Goal: Task Accomplishment & Management: Use online tool/utility

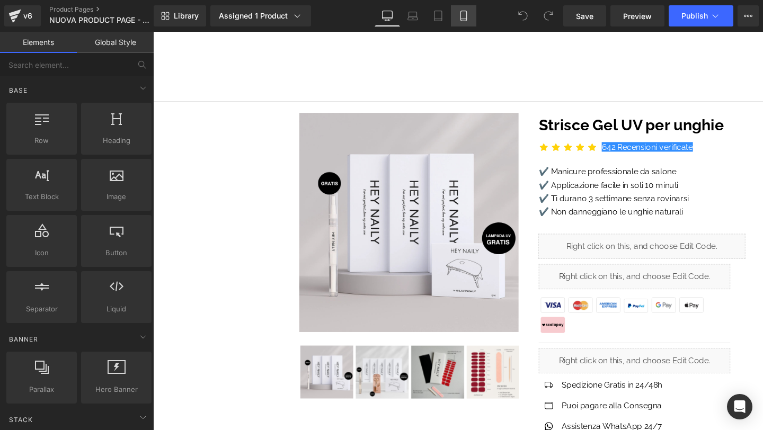
click at [463, 12] on icon at bounding box center [463, 16] width 11 height 11
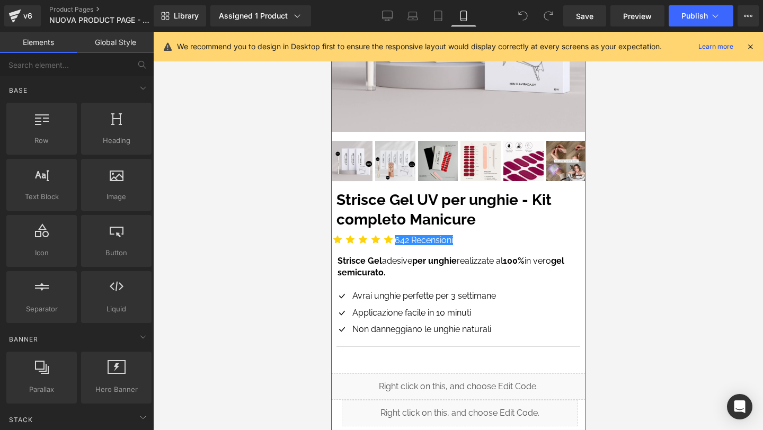
scroll to position [201, 0]
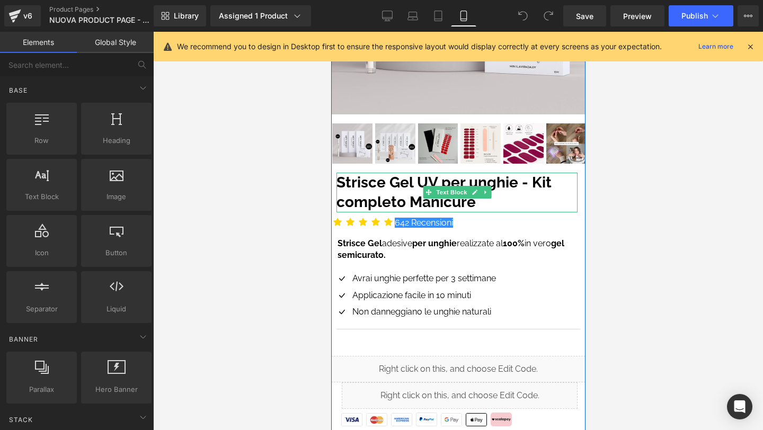
click at [425, 197] on span at bounding box center [427, 192] width 11 height 13
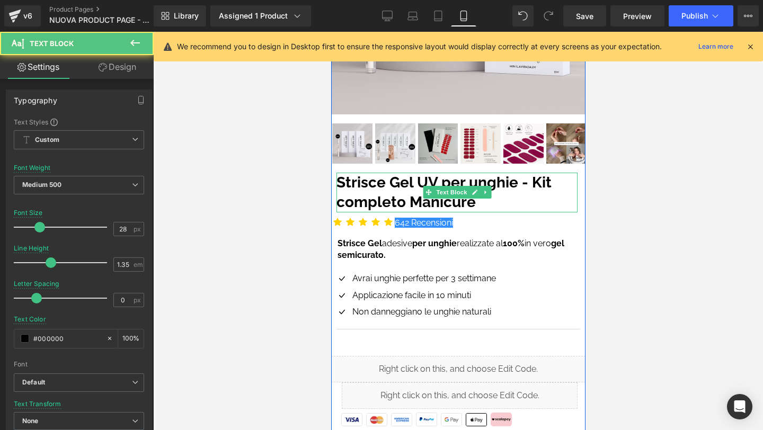
click at [381, 202] on strong "Strisce Gel UV per unghie - Kit completo Manicure" at bounding box center [443, 193] width 215 height 38
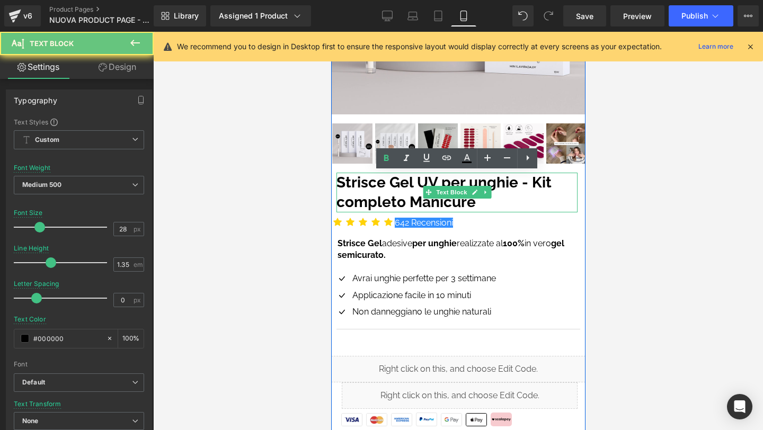
click at [381, 202] on strong "Strisce Gel UV per unghie - Kit completo Manicure" at bounding box center [443, 193] width 215 height 38
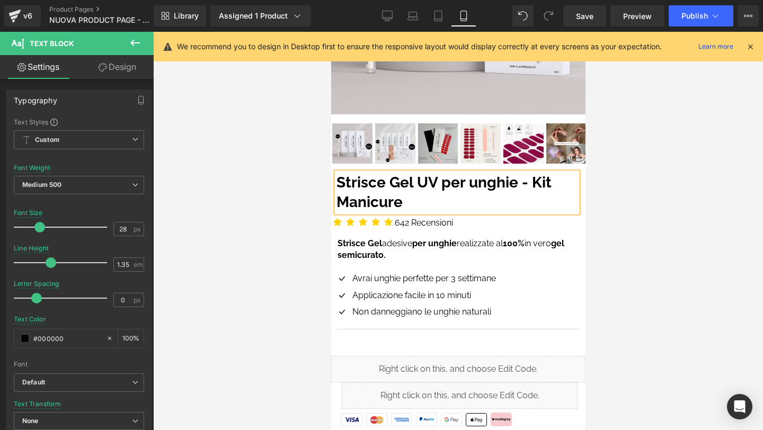
click at [423, 203] on p "Strisce Gel UV per unghie - Kit Manicure" at bounding box center [456, 193] width 241 height 40
click at [414, 201] on strong "Strisce Gel UV per unghie - Kit Manicure Fai da te" at bounding box center [443, 193] width 215 height 38
click at [677, 195] on div at bounding box center [458, 231] width 610 height 398
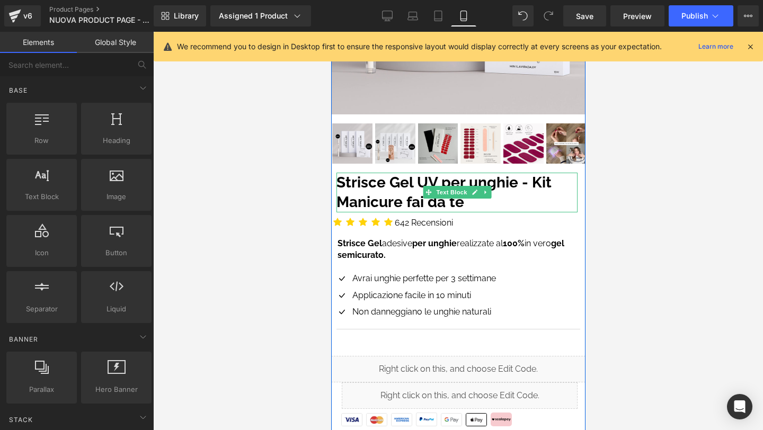
click at [473, 201] on p "Strisce Gel UV per unghie - Kit Manicure fai da te" at bounding box center [456, 193] width 241 height 40
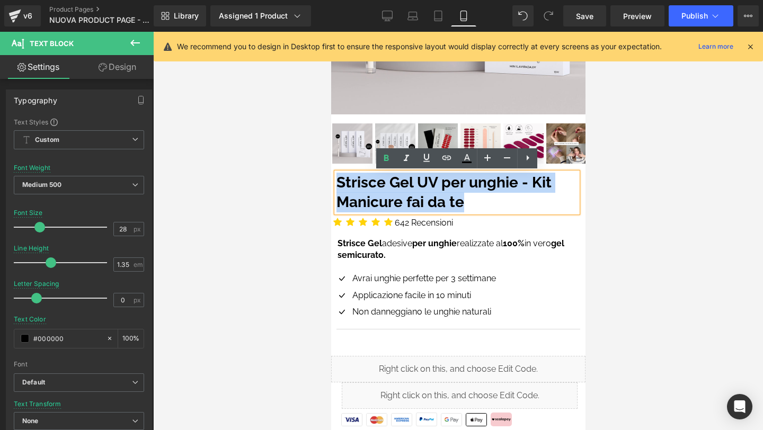
copy strong "Strisce Gel UV per unghie - Kit Manicure fai da te"
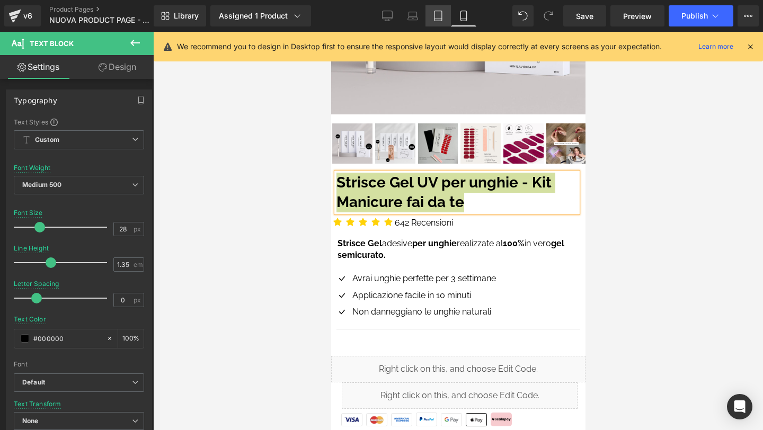
click at [438, 21] on link "Tablet" at bounding box center [437, 15] width 25 height 21
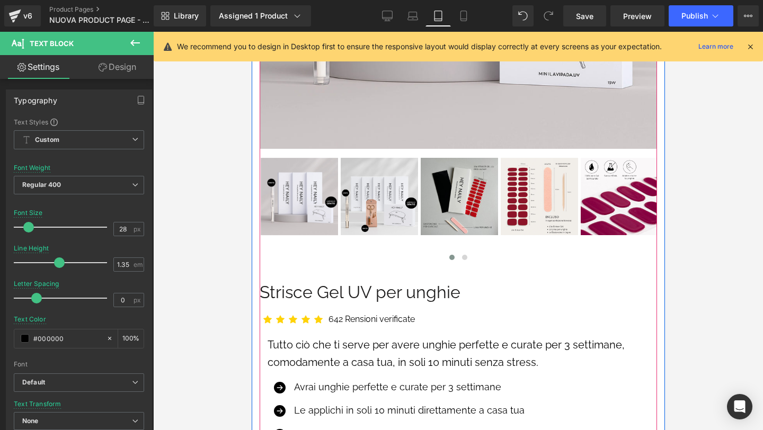
scroll to position [383, 0]
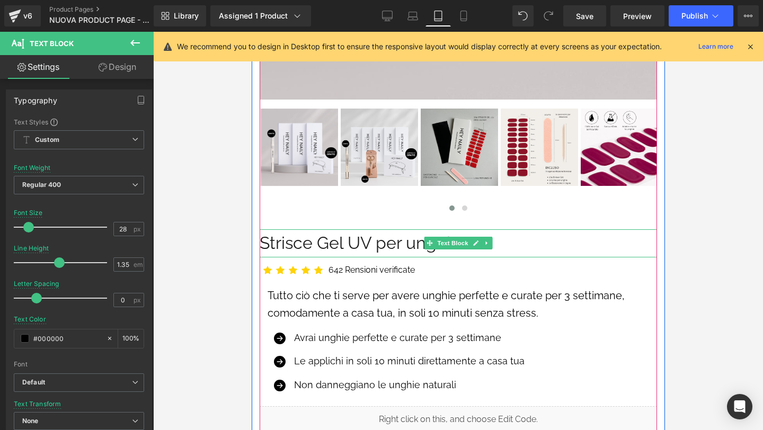
click at [354, 241] on p "Strisce Gel UV per unghie" at bounding box center [457, 243] width 397 height 28
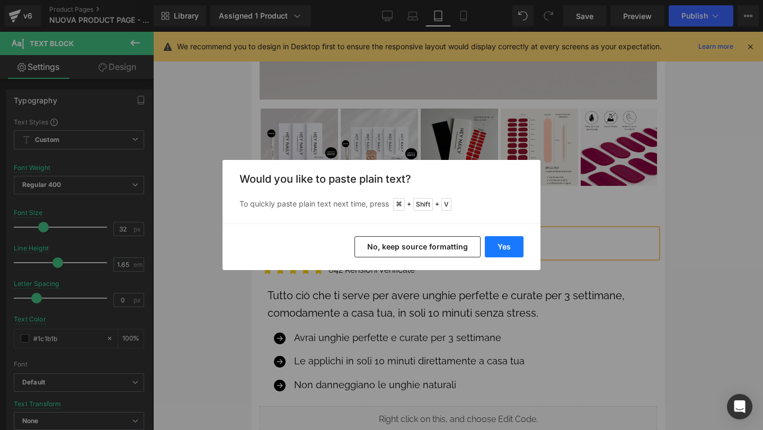
click at [504, 245] on button "Yes" at bounding box center [504, 246] width 39 height 21
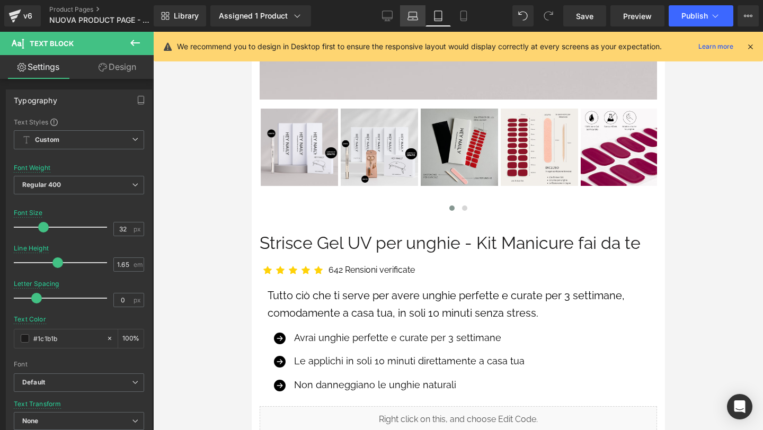
click at [418, 20] on icon at bounding box center [412, 16] width 11 height 11
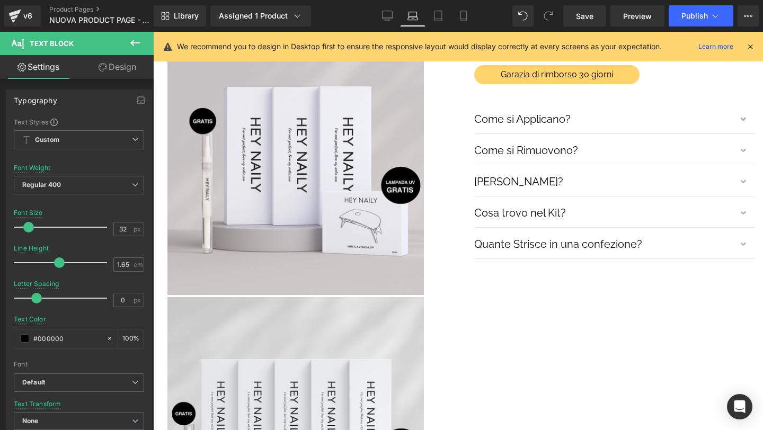
scroll to position [0, 0]
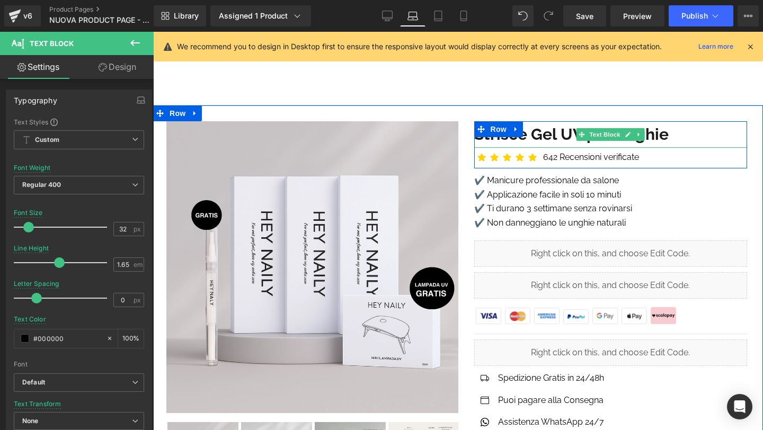
click at [532, 127] on b "Strisce Gel UV per unghie" at bounding box center [571, 134] width 194 height 19
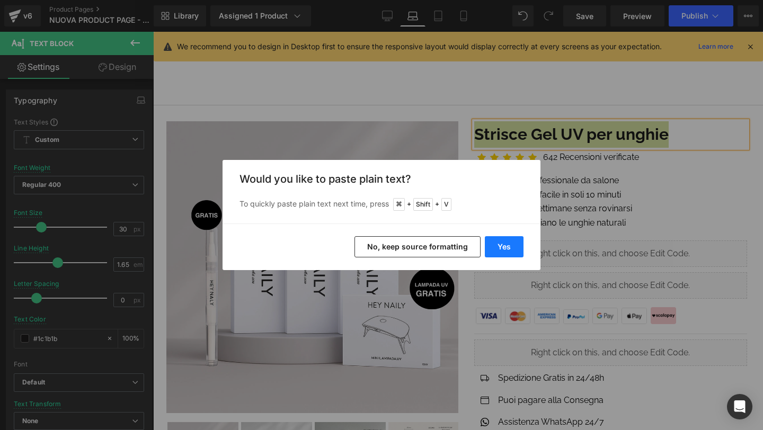
click at [512, 246] on button "Yes" at bounding box center [504, 246] width 39 height 21
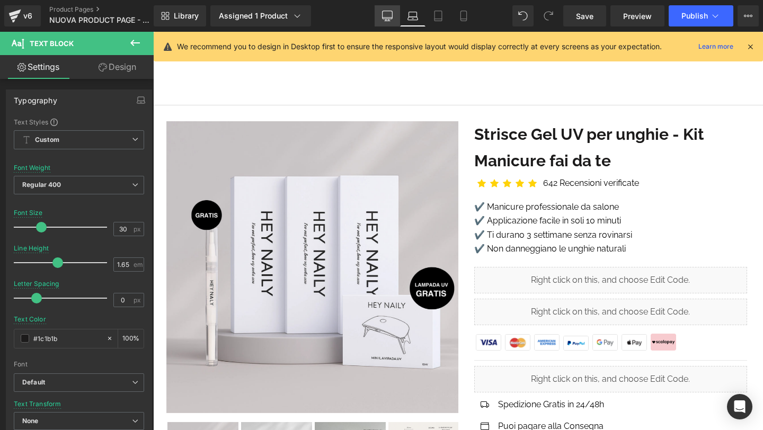
click at [395, 17] on link "Desktop" at bounding box center [386, 15] width 25 height 21
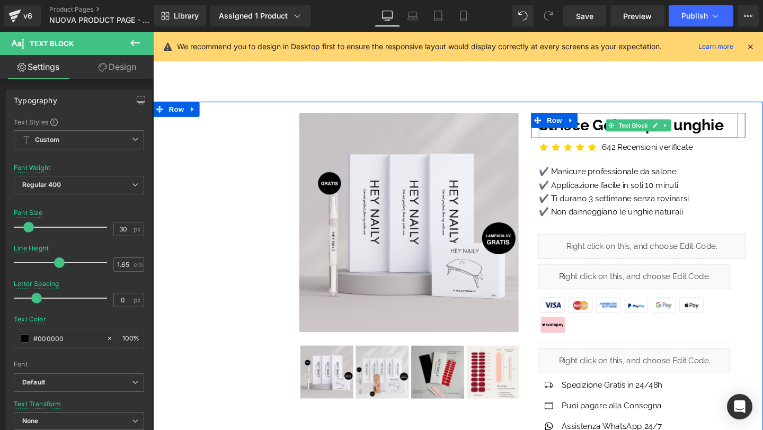
click at [612, 129] on b "Strisce Gel UV per unghie" at bounding box center [655, 130] width 194 height 19
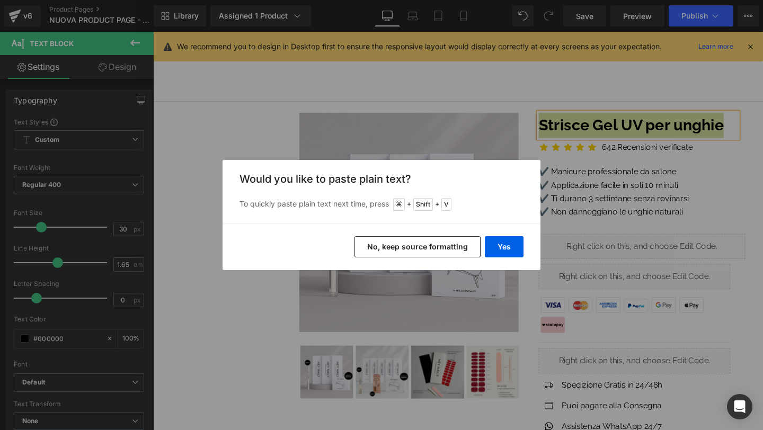
click at [506, 261] on div "Yes No, keep source formatting" at bounding box center [381, 247] width 318 height 47
click at [507, 253] on button "Yes" at bounding box center [504, 246] width 39 height 21
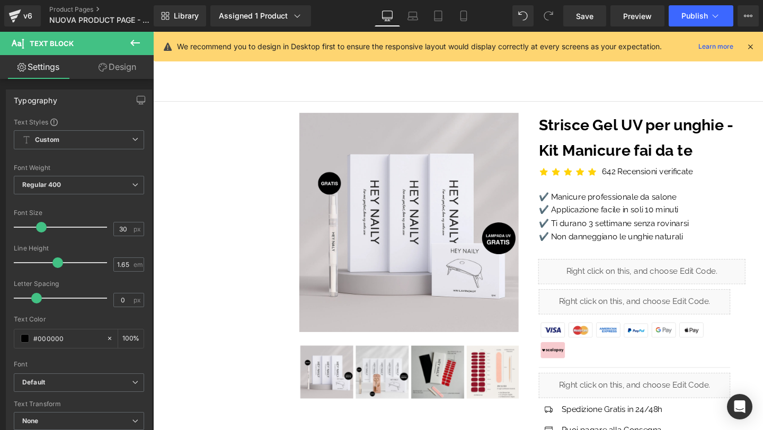
click at [755, 48] on div "We recommend you to design in Desktop first to ensure the responsive layout wou…" at bounding box center [458, 47] width 609 height 30
click at [751, 47] on icon at bounding box center [750, 47] width 10 height 10
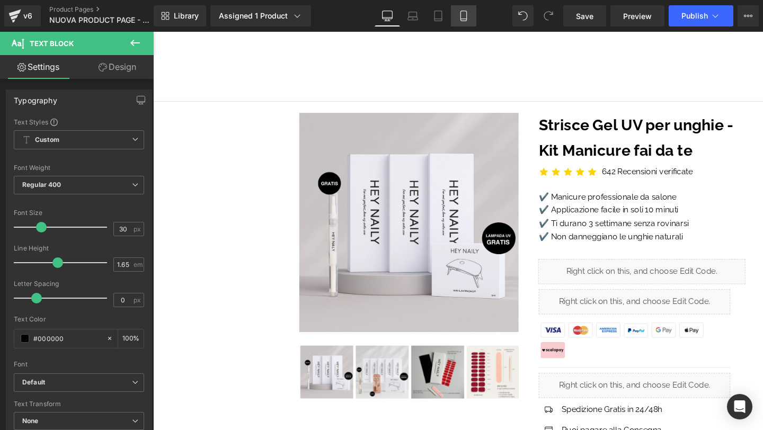
click at [457, 19] on link "Mobile" at bounding box center [463, 15] width 25 height 21
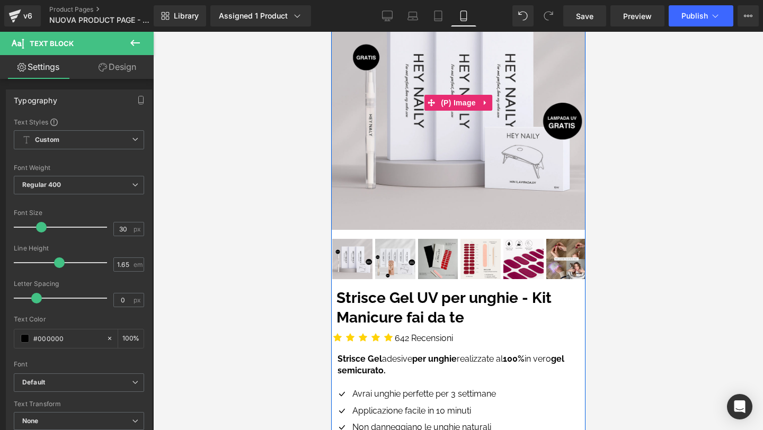
scroll to position [112, 0]
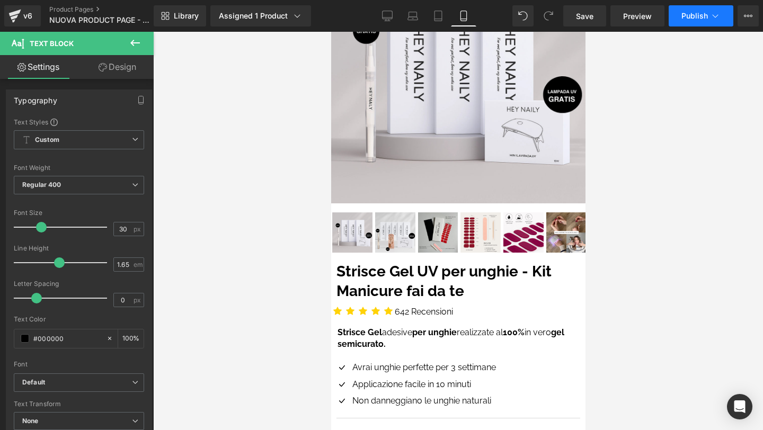
click at [688, 21] on button "Publish" at bounding box center [700, 15] width 65 height 21
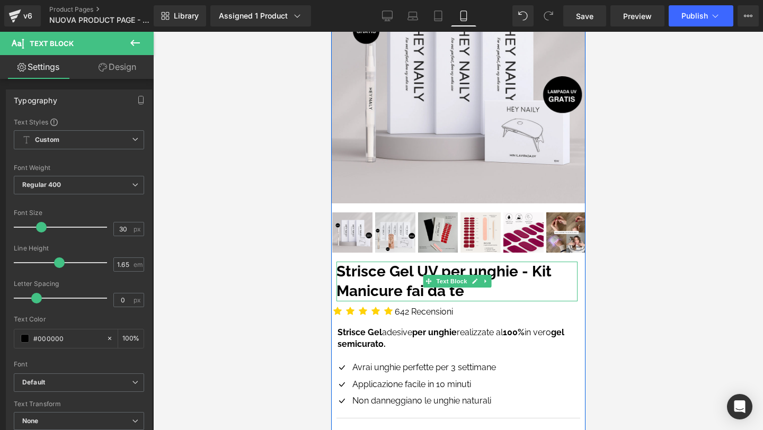
click at [532, 269] on strong "Strisce Gel UV per unghie - Kit Manicure fai da te" at bounding box center [443, 282] width 215 height 38
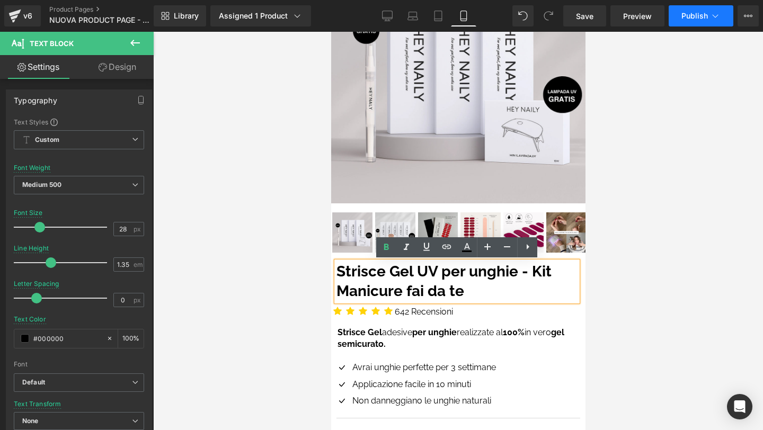
click at [683, 16] on span "Publish" at bounding box center [694, 16] width 26 height 8
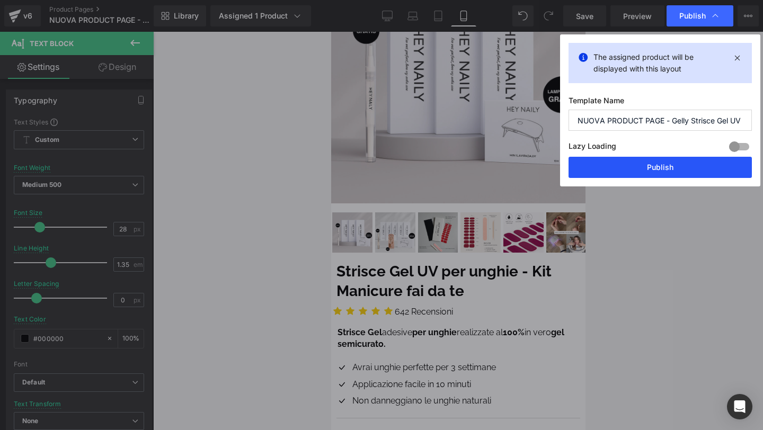
click at [665, 165] on button "Publish" at bounding box center [659, 167] width 183 height 21
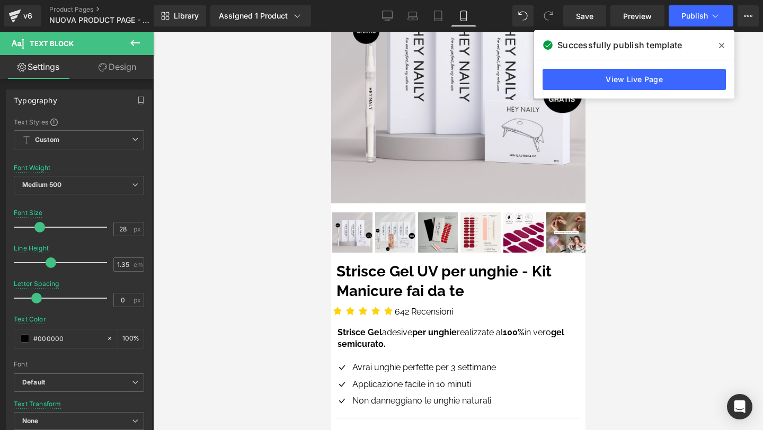
click at [720, 51] on span at bounding box center [721, 45] width 17 height 17
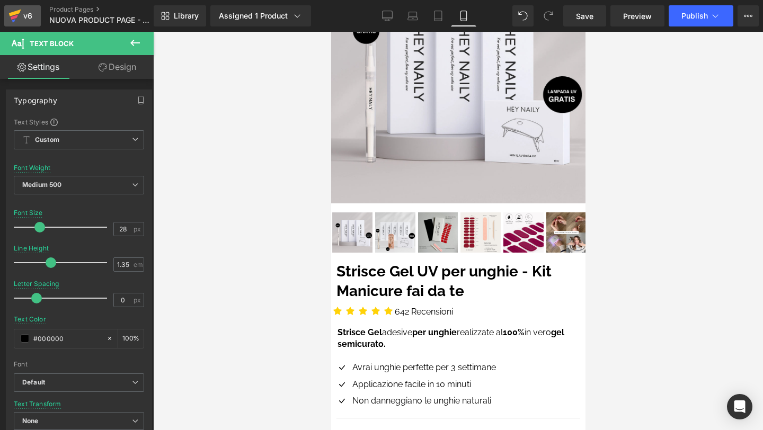
click at [24, 14] on div "v6" at bounding box center [27, 16] width 13 height 14
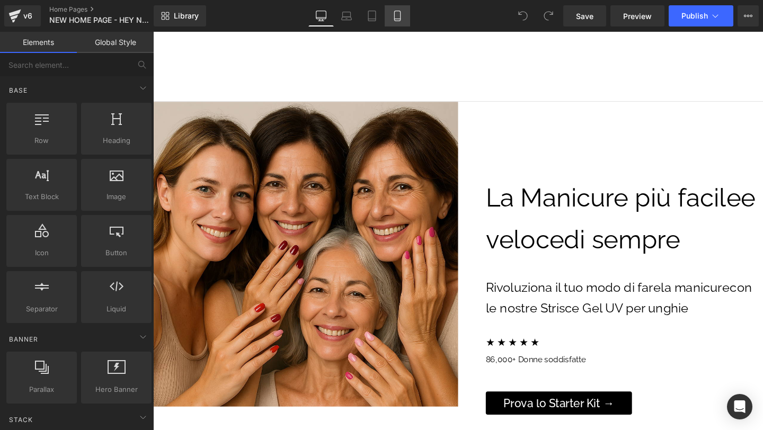
click at [404, 13] on link "Mobile" at bounding box center [397, 15] width 25 height 21
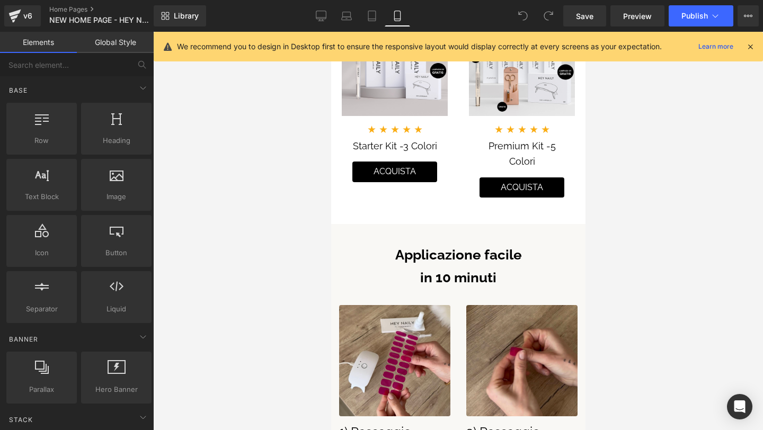
scroll to position [862, 0]
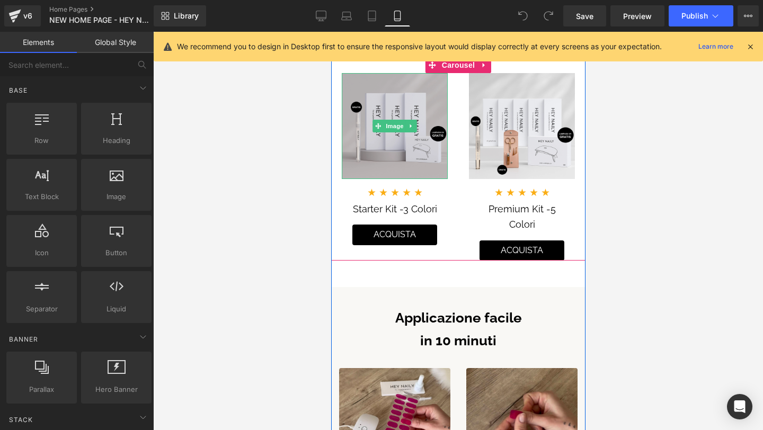
click at [418, 165] on img at bounding box center [394, 126] width 106 height 106
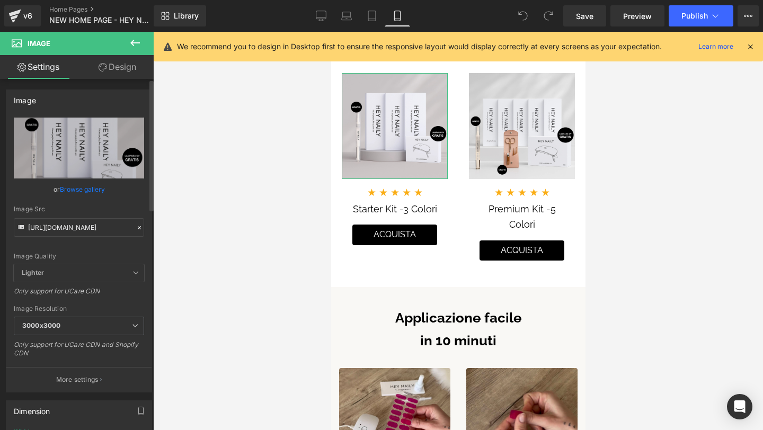
click at [138, 228] on icon at bounding box center [139, 227] width 3 height 3
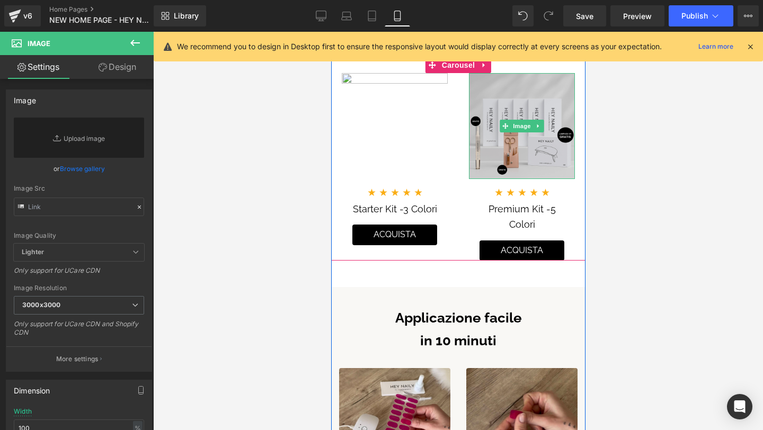
click at [531, 139] on img at bounding box center [521, 126] width 106 height 106
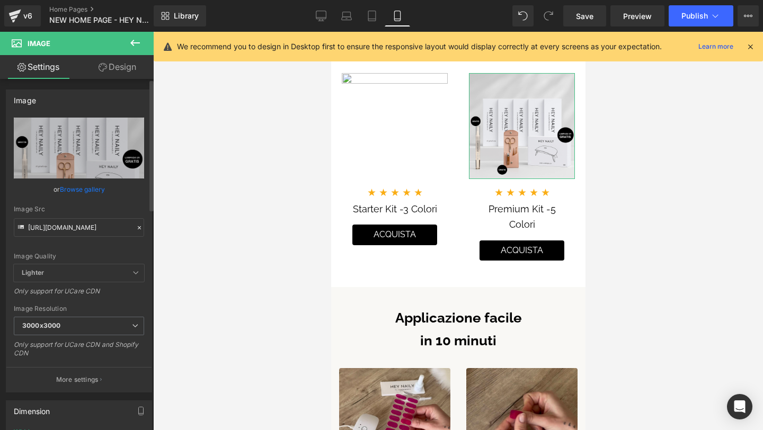
click at [138, 227] on icon at bounding box center [139, 227] width 7 height 7
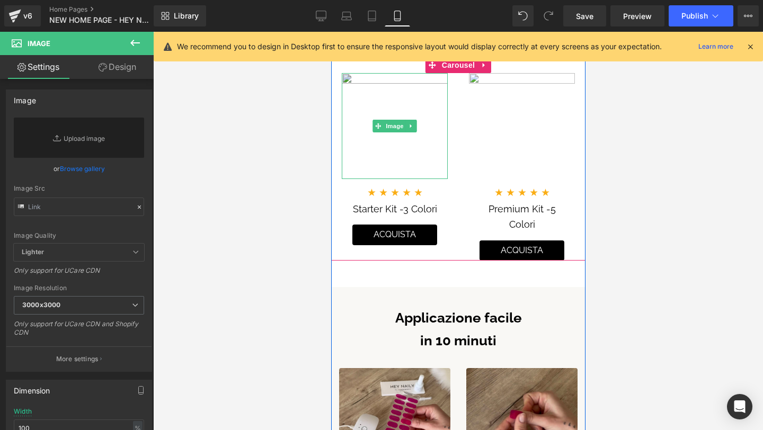
click at [391, 135] on img at bounding box center [394, 126] width 106 height 106
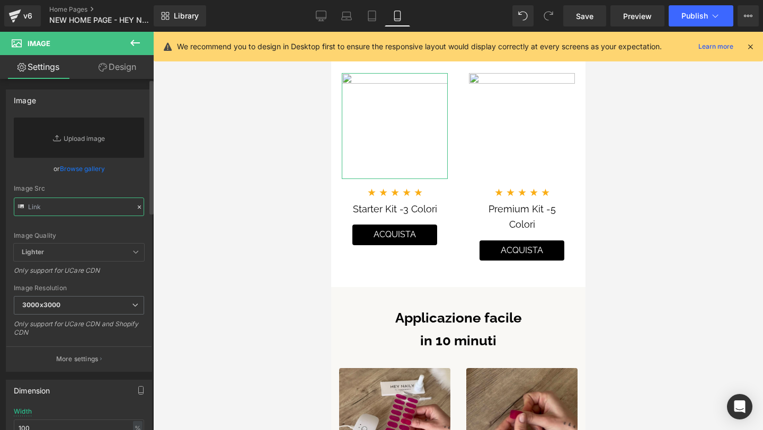
click at [77, 207] on input "text" at bounding box center [79, 207] width 130 height 19
paste input "https://cdn.shopify.com/s/files/1/0767/3495/5860/files/chatgptfotoprodotto-star…"
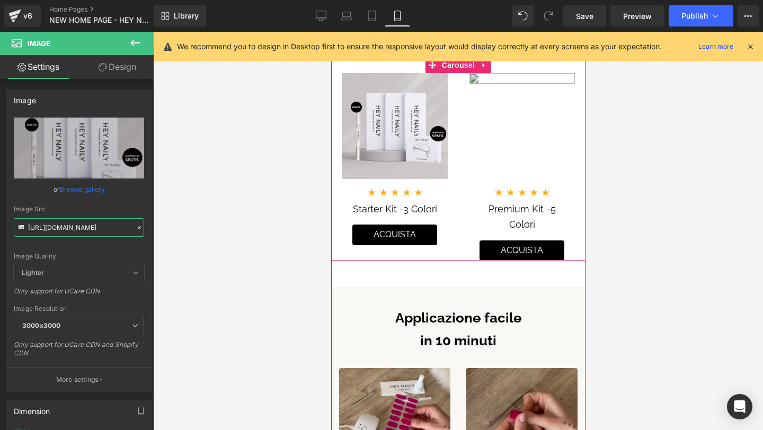
type input "https://cdn.shopify.com/s/files/1/0767/3495/5860/files/chatgptfotoprodotto-star…"
click at [506, 158] on img at bounding box center [521, 126] width 106 height 106
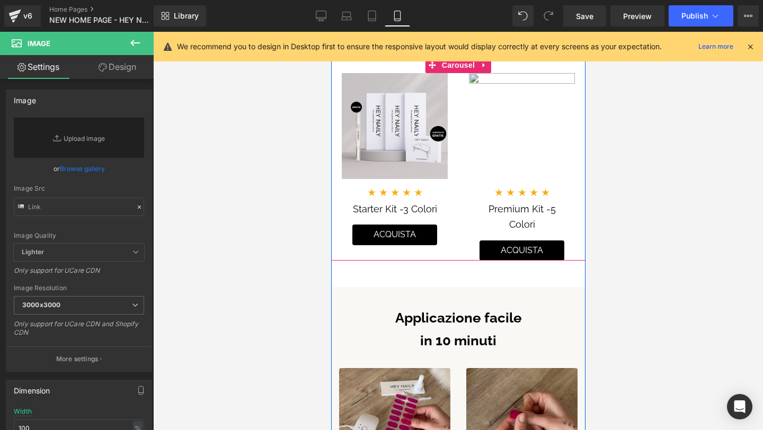
click at [505, 163] on img at bounding box center [521, 126] width 106 height 106
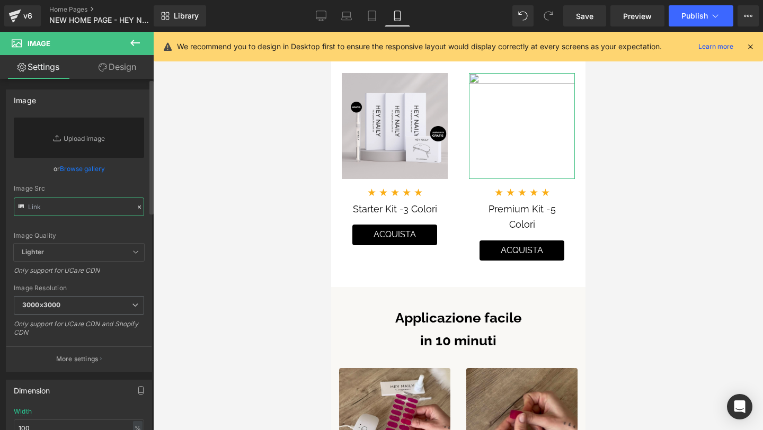
click at [93, 203] on input "text" at bounding box center [79, 207] width 130 height 19
paste input "https://cdn.shopify.com/s/files/1/0767/3495/5860/files/CHATGPT-PREMIUMKIT.webp?…"
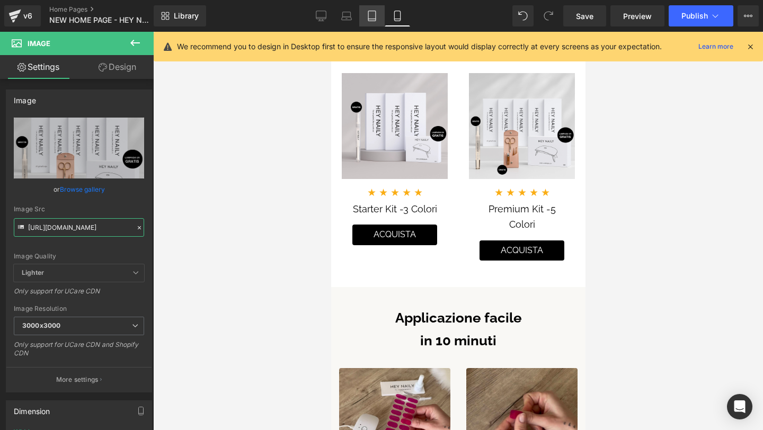
type input "https://cdn.shopify.com/s/files/1/0767/3495/5860/files/CHATGPT-PREMIUMKIT_3000x…"
click at [375, 21] on link "Tablet" at bounding box center [371, 15] width 25 height 21
type input "auto"
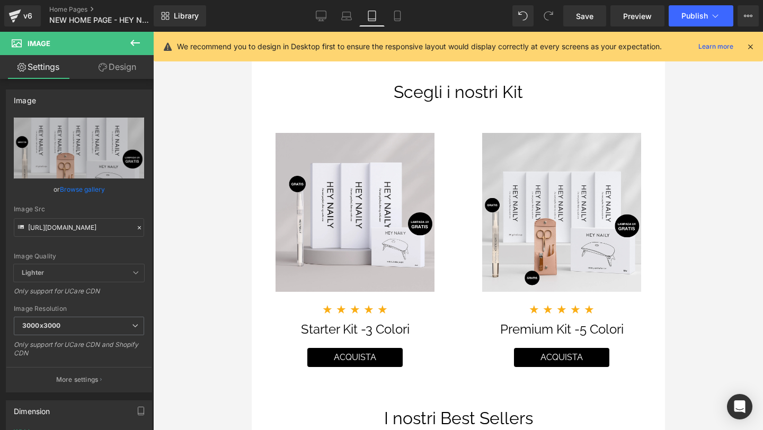
scroll to position [1208, 0]
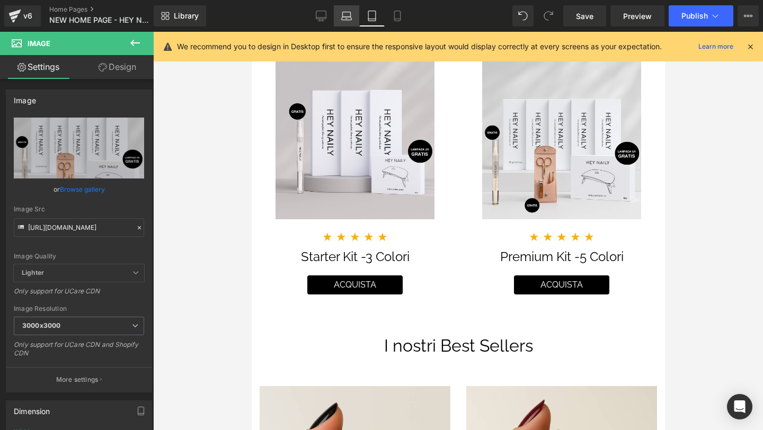
click at [354, 21] on link "Laptop" at bounding box center [346, 15] width 25 height 21
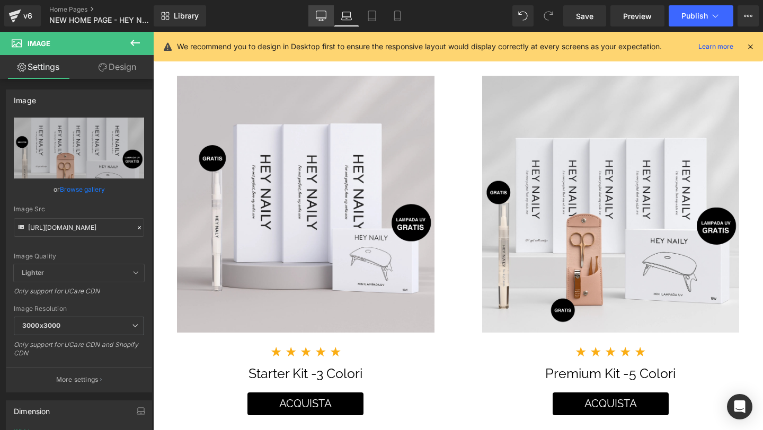
click at [315, 17] on link "Desktop" at bounding box center [320, 15] width 25 height 21
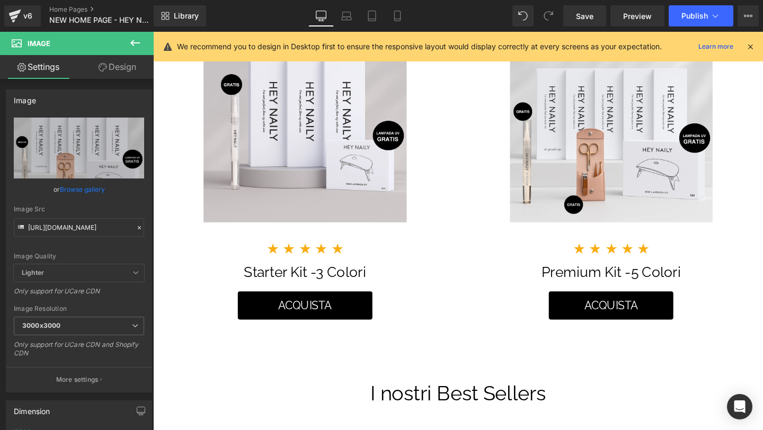
scroll to position [1038, 0]
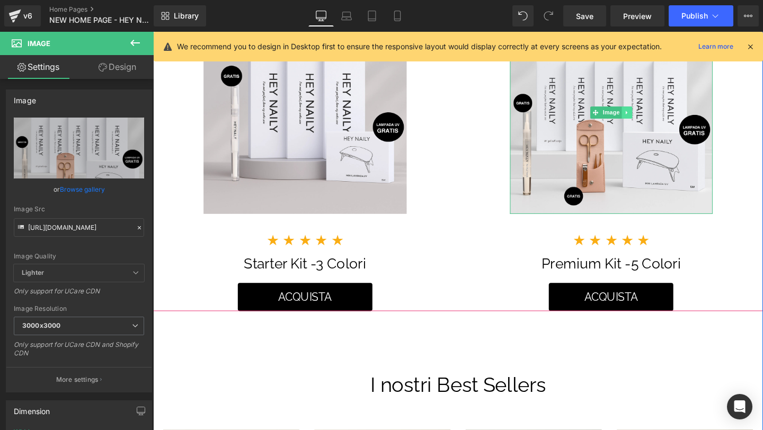
click at [651, 123] on link at bounding box center [651, 116] width 11 height 13
click at [655, 119] on icon at bounding box center [657, 116] width 6 height 6
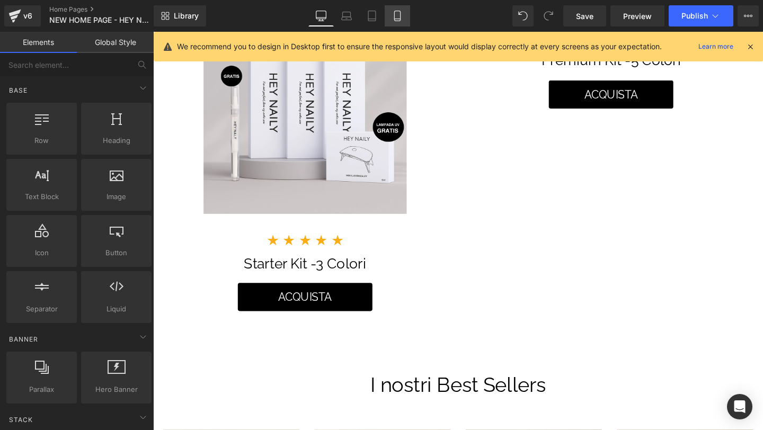
click at [407, 14] on link "Mobile" at bounding box center [397, 15] width 25 height 21
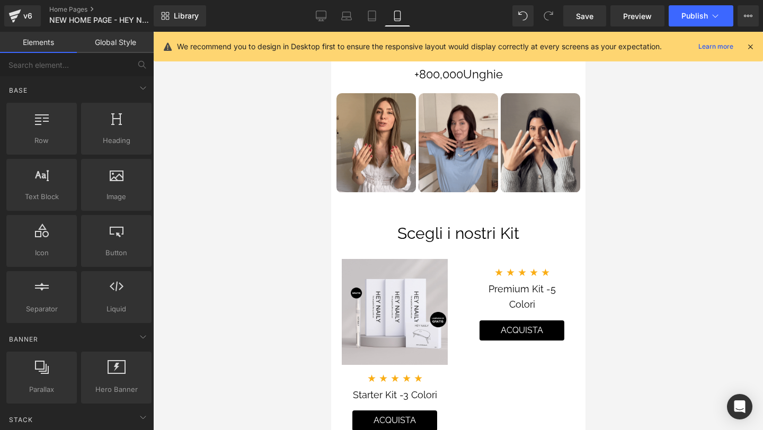
scroll to position [678, 0]
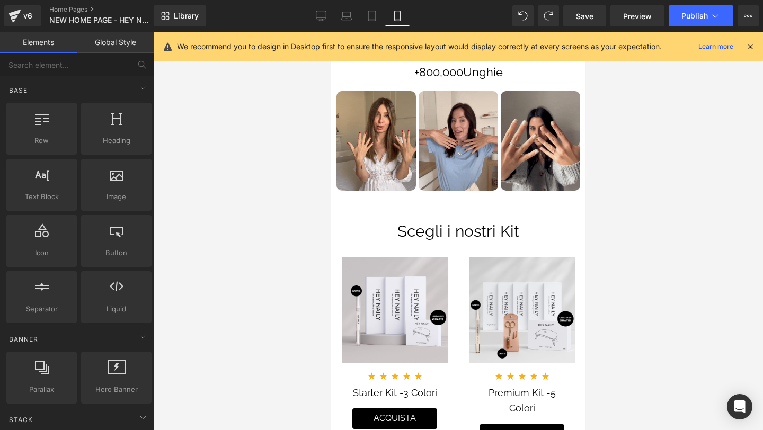
click at [308, 13] on div "Library Mobile Desktop Laptop Tablet Mobile Save Preview Publish Scheduled View…" at bounding box center [458, 15] width 609 height 21
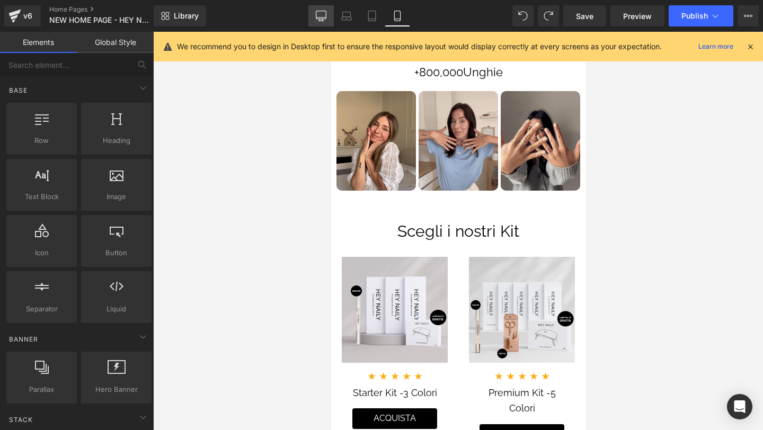
click at [329, 20] on link "Desktop" at bounding box center [320, 15] width 25 height 21
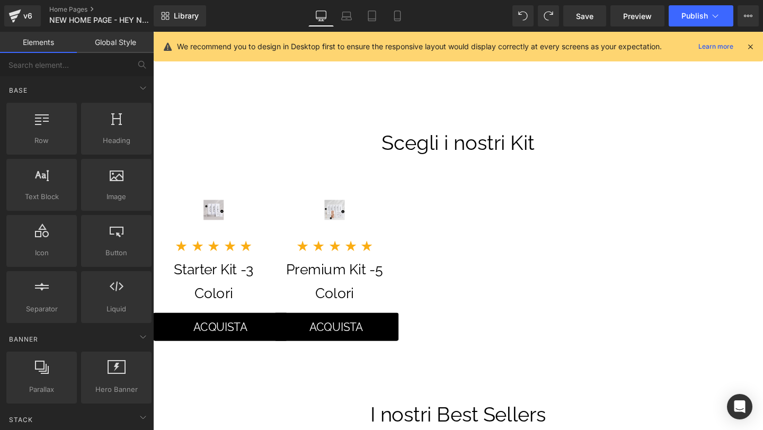
scroll to position [468, 0]
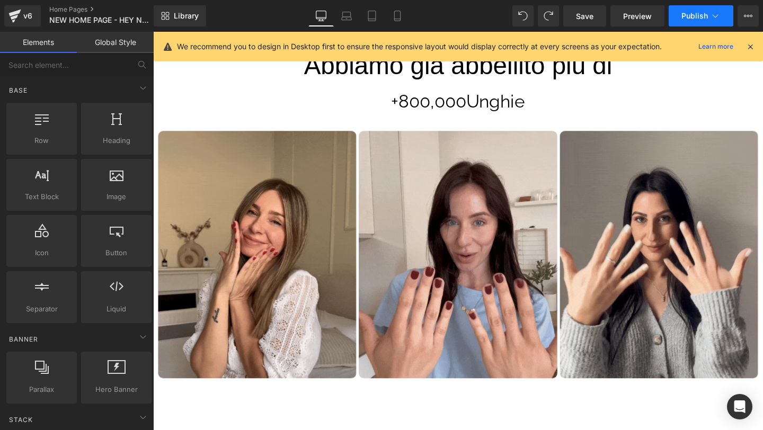
click at [702, 23] on button "Publish" at bounding box center [700, 15] width 65 height 21
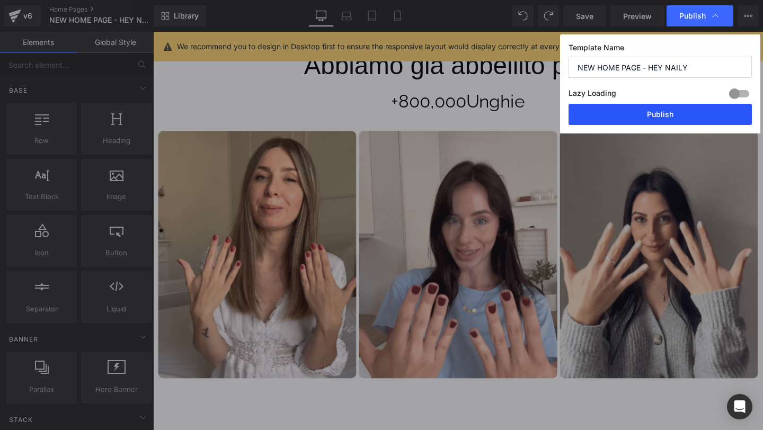
click at [660, 117] on button "Publish" at bounding box center [659, 114] width 183 height 21
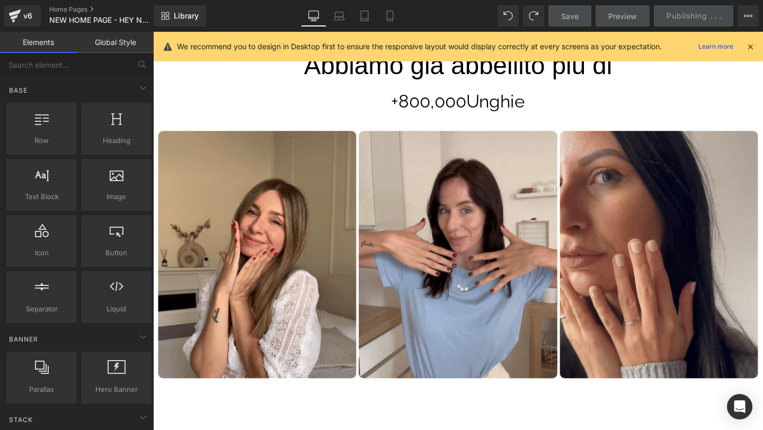
click at [749, 46] on icon at bounding box center [750, 47] width 10 height 10
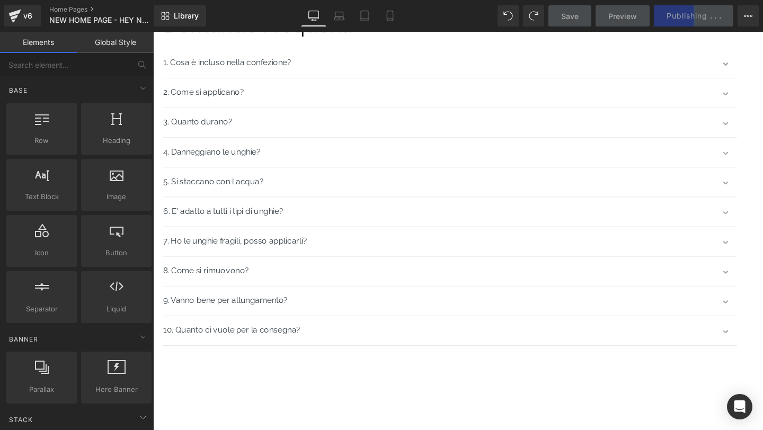
scroll to position [4687, 0]
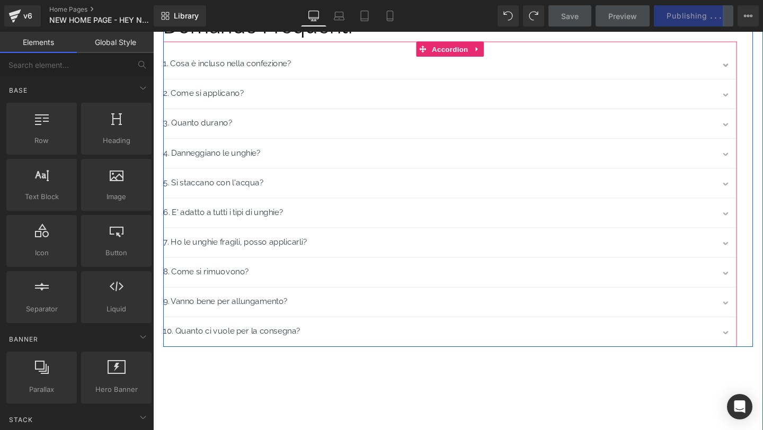
click at [754, 82] on button "button" at bounding box center [755, 68] width 21 height 26
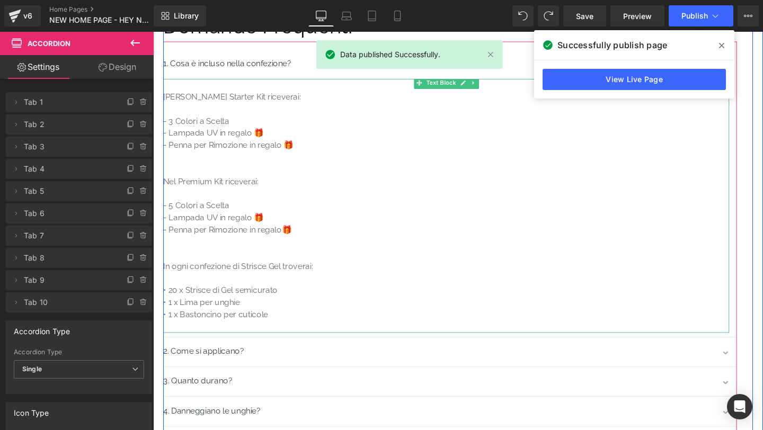
click at [211, 132] on p "- 3 Colori a Scelta" at bounding box center [461, 126] width 595 height 13
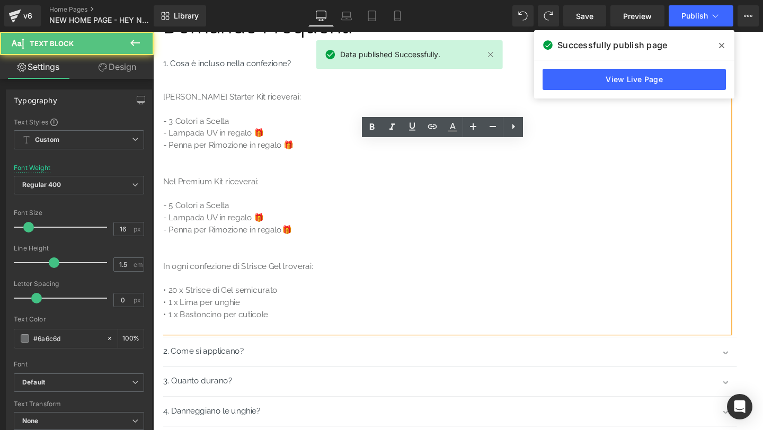
click at [217, 120] on p at bounding box center [461, 113] width 595 height 13
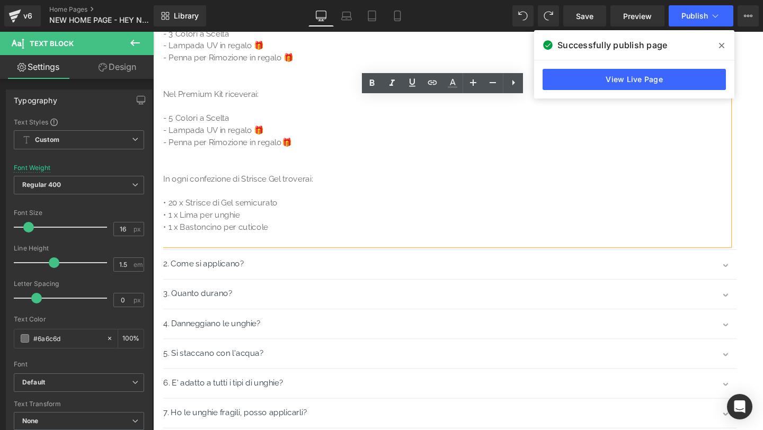
scroll to position [4809, 0]
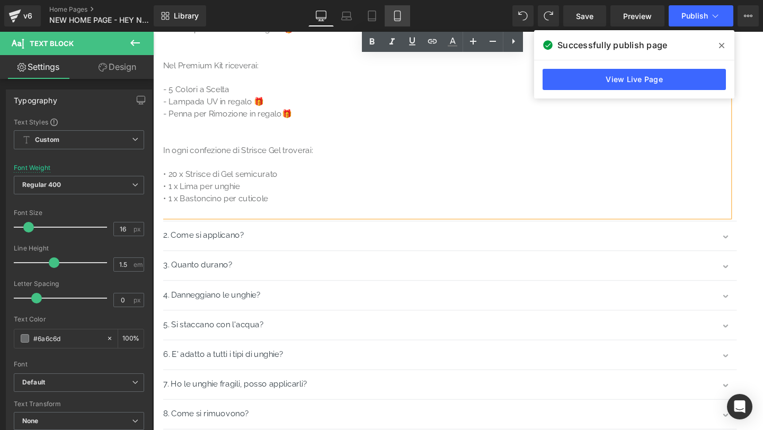
click at [402, 16] on icon at bounding box center [397, 16] width 11 height 11
type input "100"
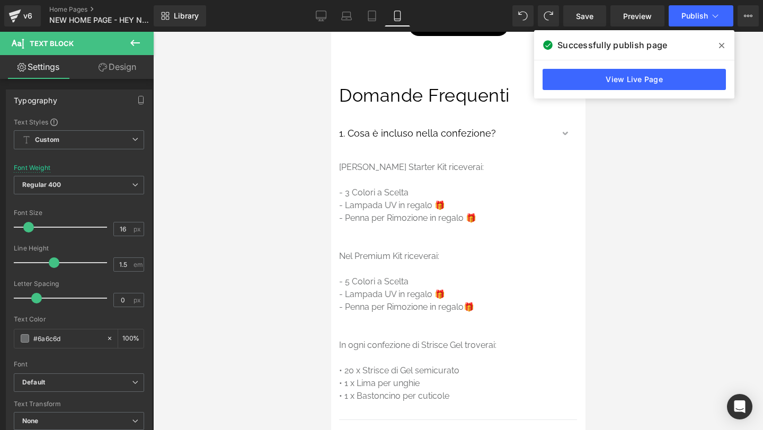
scroll to position [5627, 0]
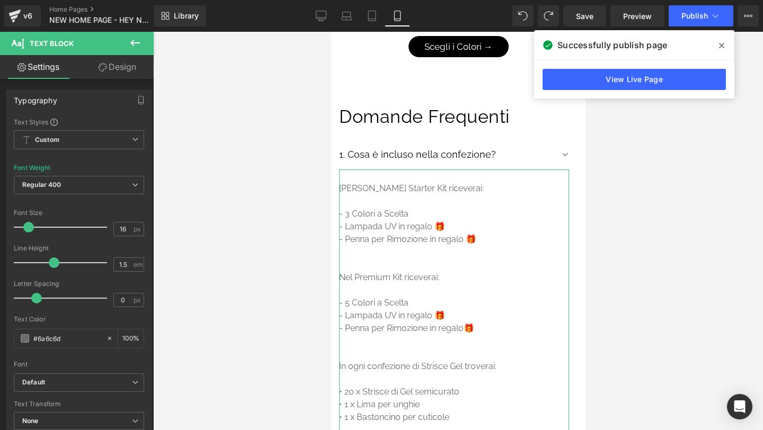
click at [136, 62] on link "Design" at bounding box center [117, 67] width 77 height 24
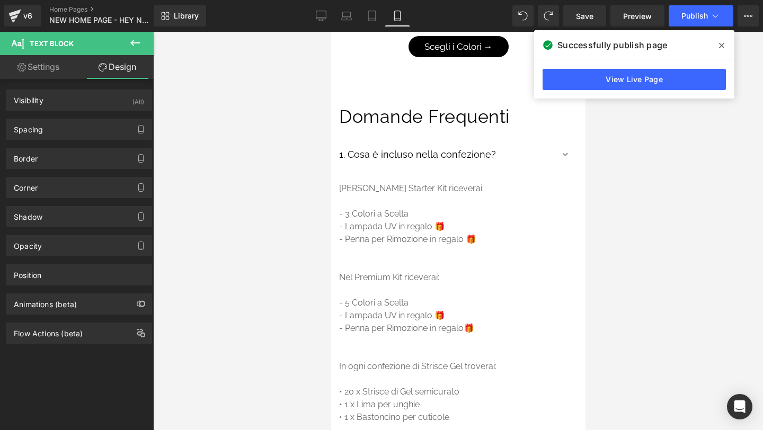
click at [142, 41] on button at bounding box center [135, 43] width 37 height 23
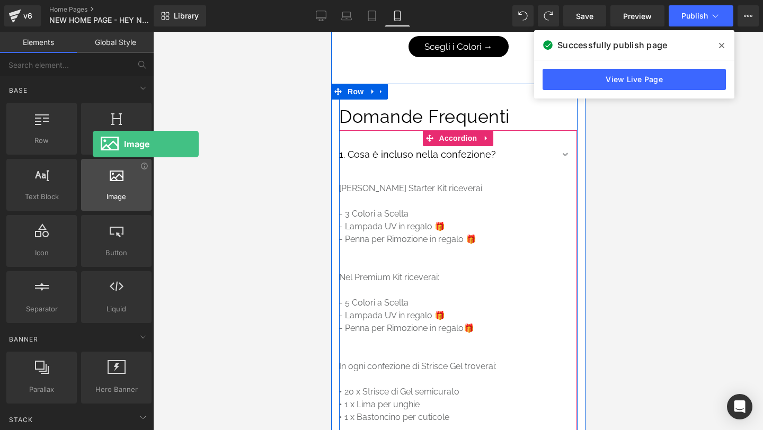
drag, startPoint x: 106, startPoint y: 189, endPoint x: 90, endPoint y: 177, distance: 19.7
click at [90, 176] on div at bounding box center [116, 179] width 64 height 24
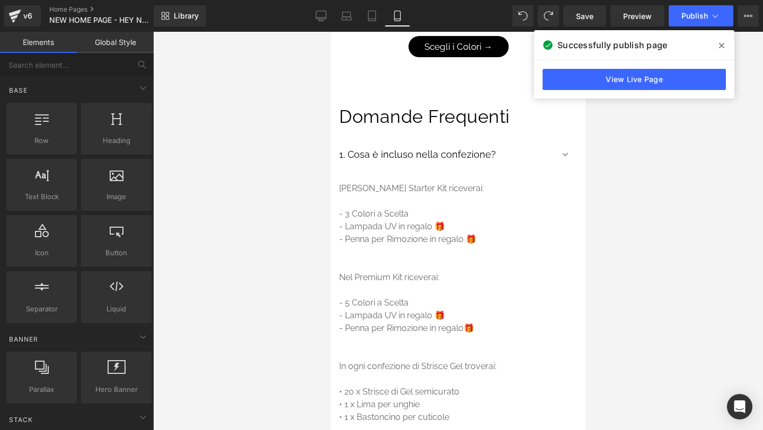
click at [663, 204] on div at bounding box center [458, 231] width 610 height 398
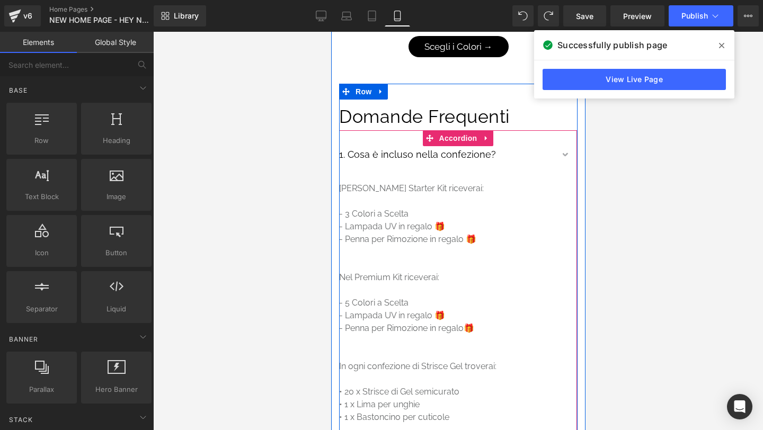
click at [561, 143] on button "button" at bounding box center [565, 156] width 21 height 26
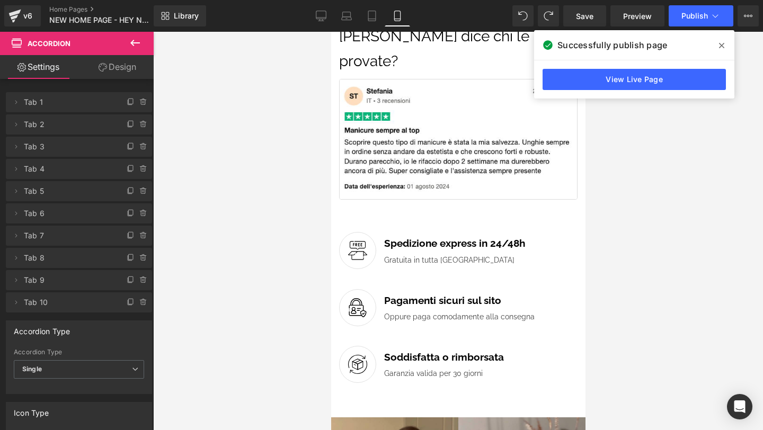
scroll to position [3099, 0]
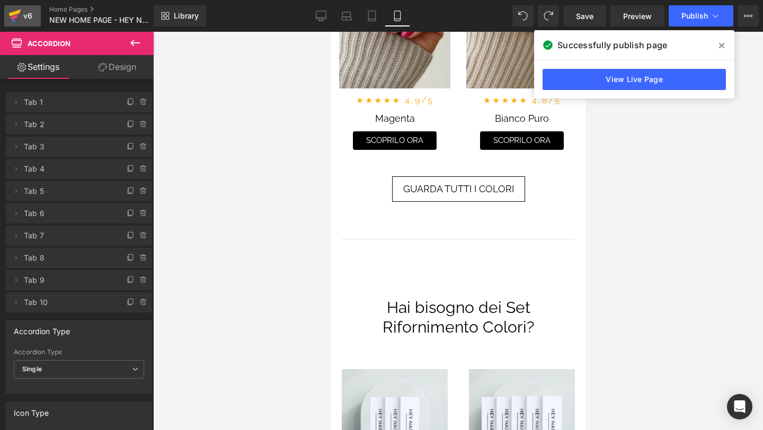
click at [26, 11] on div "v6" at bounding box center [27, 16] width 13 height 14
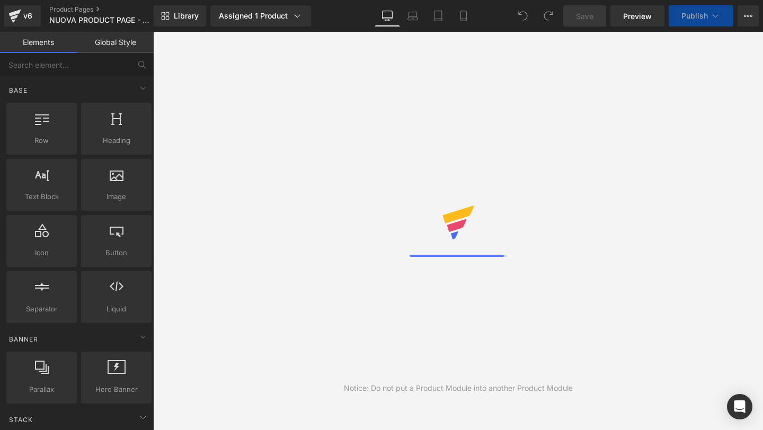
scroll to position [1012, 0]
click at [459, 19] on icon at bounding box center [463, 16] width 11 height 11
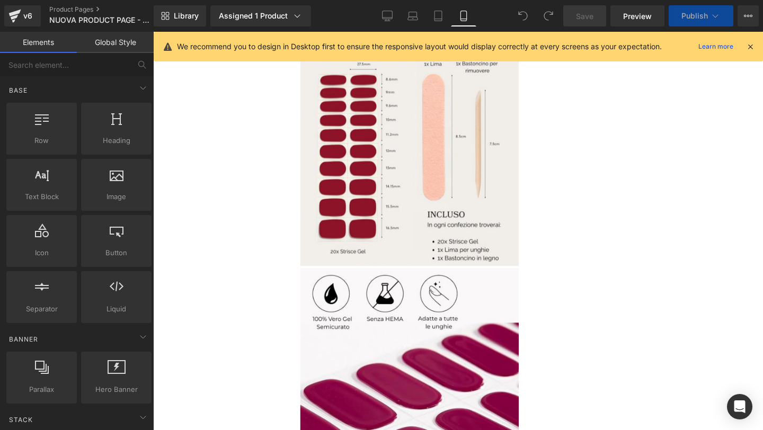
click at [460, 21] on icon at bounding box center [463, 16] width 11 height 11
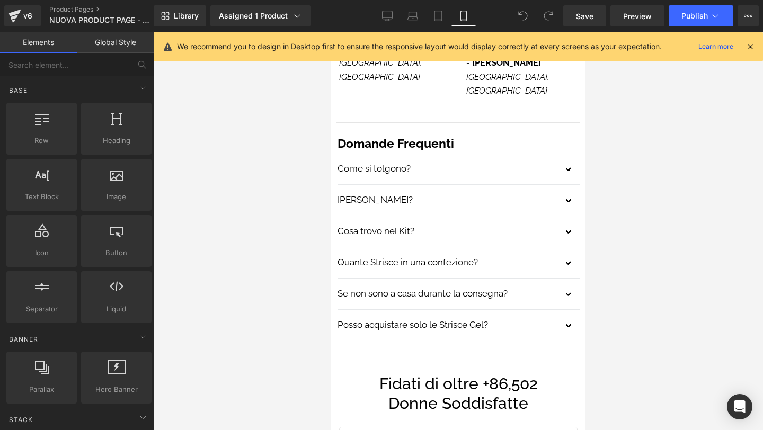
scroll to position [3046, 0]
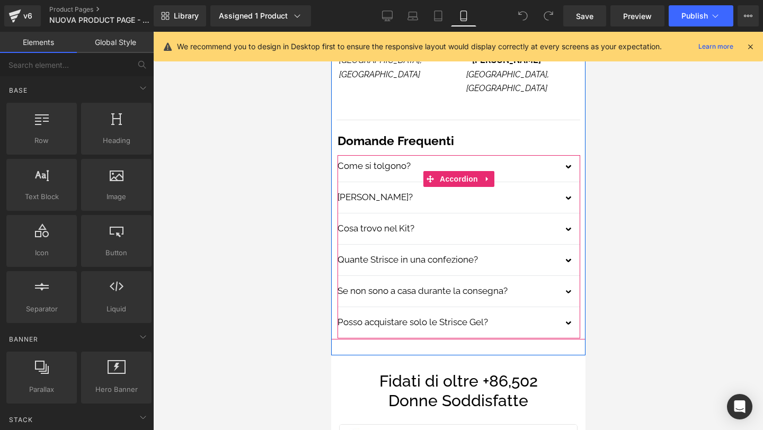
click at [568, 218] on button "button" at bounding box center [568, 231] width 21 height 26
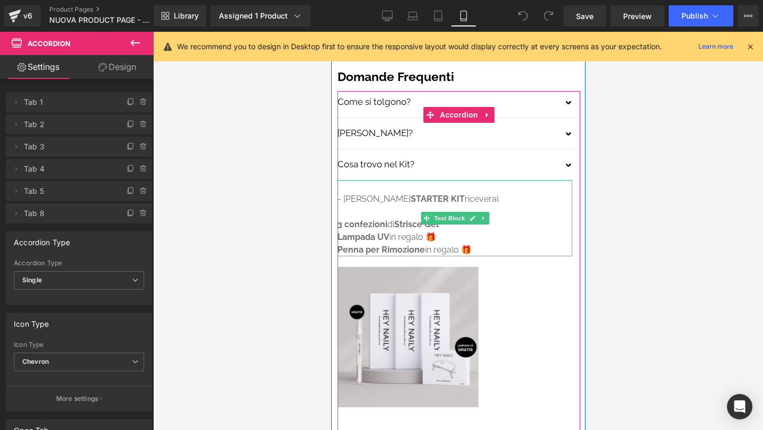
scroll to position [3191, 0]
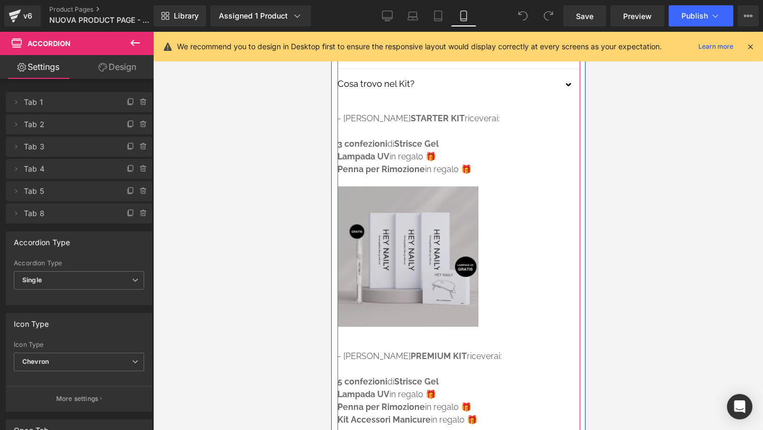
click at [429, 192] on img at bounding box center [407, 256] width 141 height 141
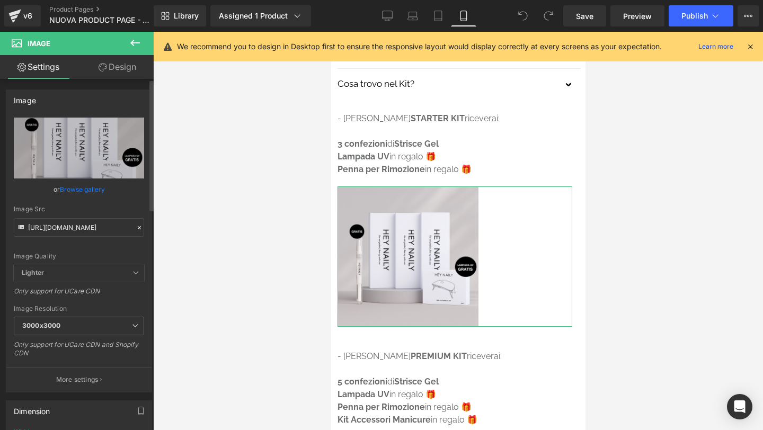
click at [138, 229] on icon at bounding box center [139, 227] width 3 height 3
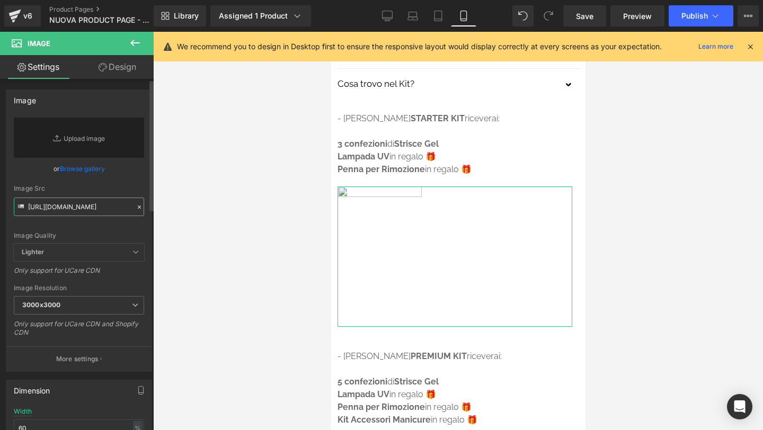
click at [88, 209] on input "https://cdn.shopify.com/s/files/1/0767/3495/5860/files/chatgpt_foto_prodotto_-_…" at bounding box center [79, 207] width 130 height 19
paste input "https://cdn.shopify.com/s/files/1/0767/3495/5860/files/CHATGPT-PREMIUMKIT.webp?…"
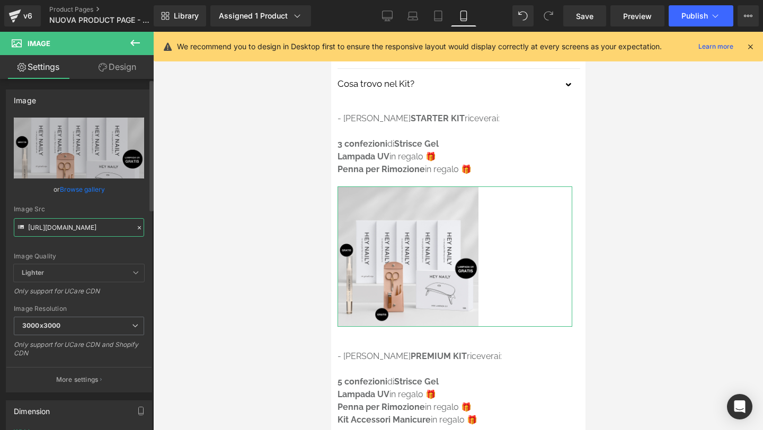
type input "https://cdn.shopify.com/s/files/1/0767/3495/5860/files/CHATGPT-PREMIUMKIT_3000x…"
click at [136, 225] on icon at bounding box center [139, 227] width 7 height 7
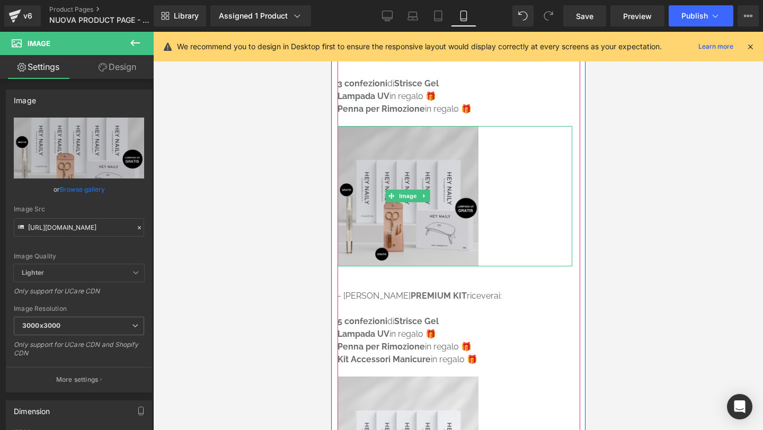
scroll to position [3392, 0]
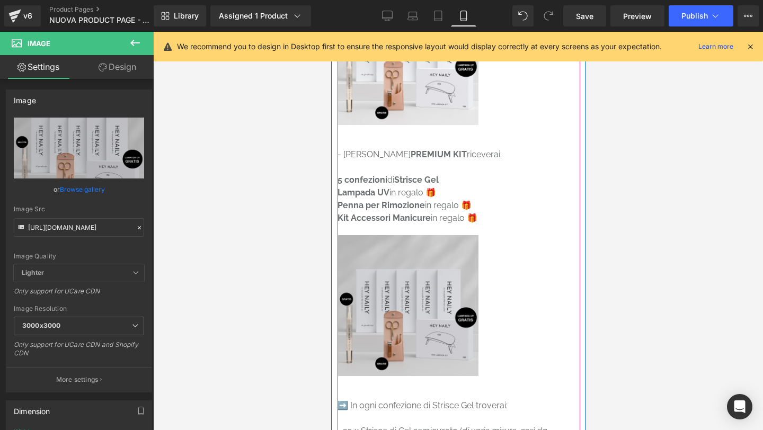
click at [403, 279] on img at bounding box center [407, 305] width 141 height 141
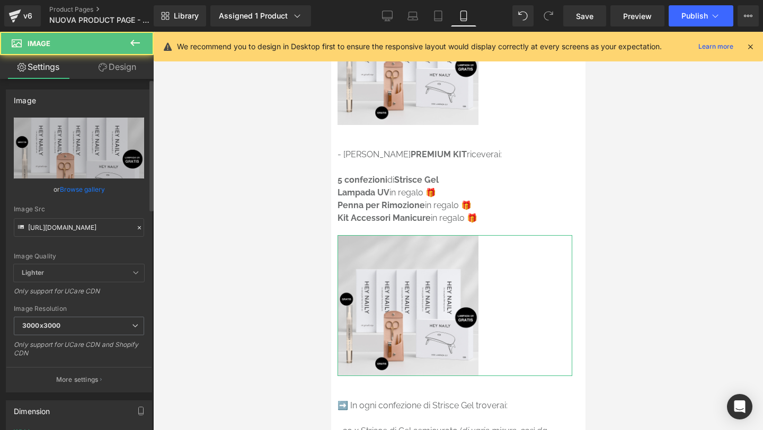
click at [136, 224] on icon at bounding box center [139, 227] width 7 height 7
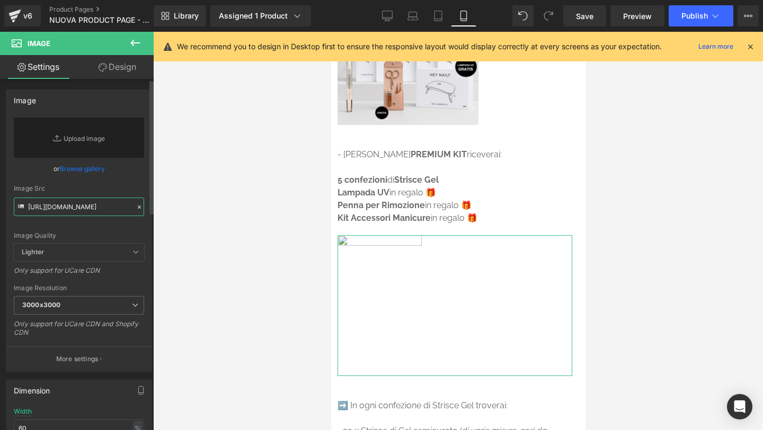
click at [87, 204] on input "https://cdn.shopify.com/s/files/1/0767/3495/5860/files/CHAT_GPT_-_PREMIUM_KIT_3…" at bounding box center [79, 207] width 130 height 19
paste input "https://cdn.shopify.com/s/files/1/0767/3495/5860/files/CHATGPT-PREMIUMKIT.webp?…"
type input "https://cdn.shopify.com/s/files/1/0767/3495/5860/files/CHATGPT-PREMIUMKIT.webp?…"
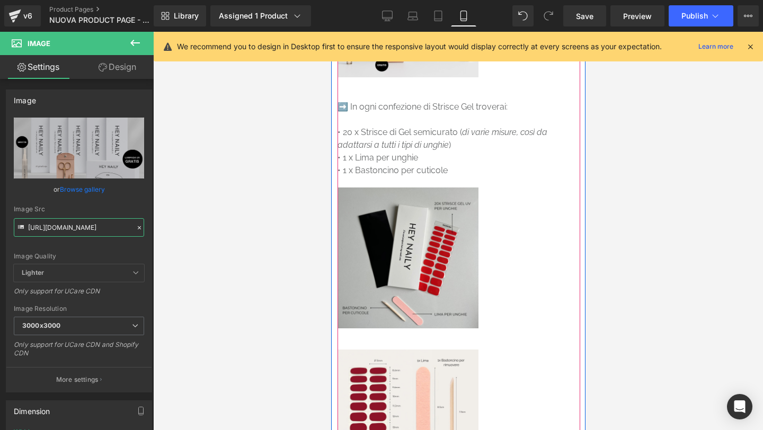
scroll to position [3692, 0]
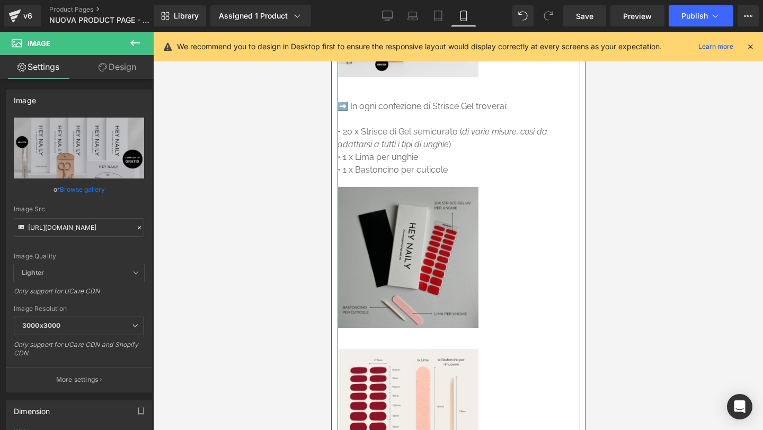
click at [427, 232] on img at bounding box center [407, 257] width 141 height 141
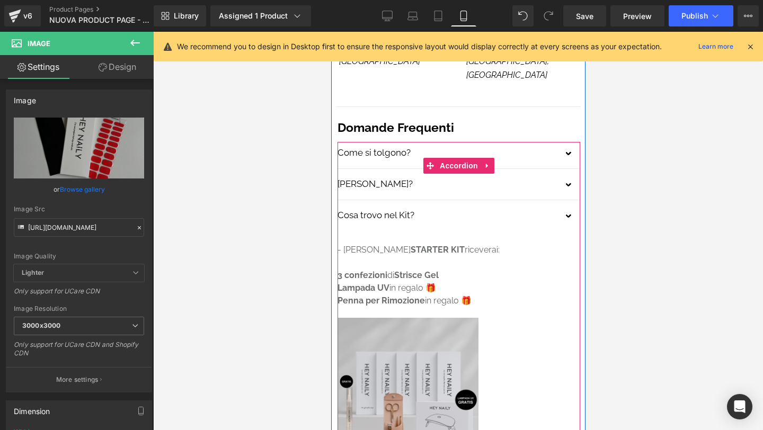
scroll to position [3051, 0]
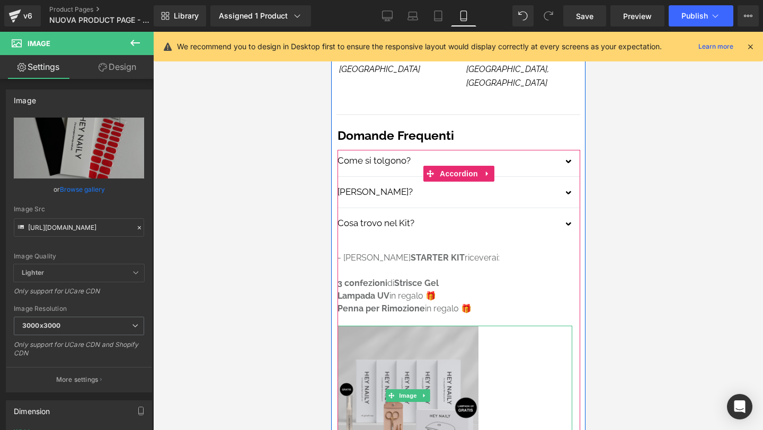
click at [419, 326] on img at bounding box center [407, 396] width 141 height 141
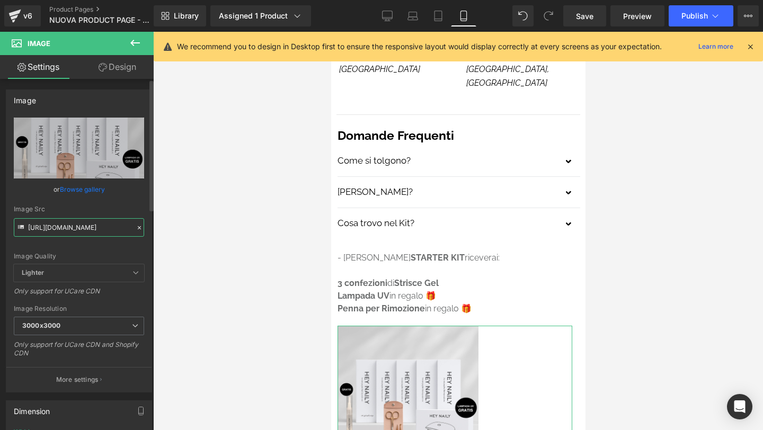
click at [77, 223] on input "https://cdn.shopify.com/s/files/1/0767/3495/5860/files/CHATGPT-PREMIUMKIT_3000x…" at bounding box center [79, 227] width 130 height 19
paste input "chatgptfotoprodotto-starterkit_1.webp?v=1755781952"
type input "https://cdn.shopify.com/s/files/1/0767/3495/5860/files/chatgptfotoprodotto-star…"
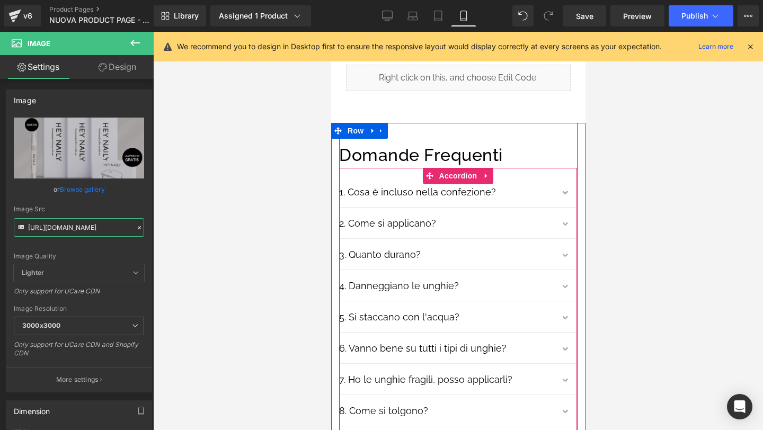
scroll to position [6726, 0]
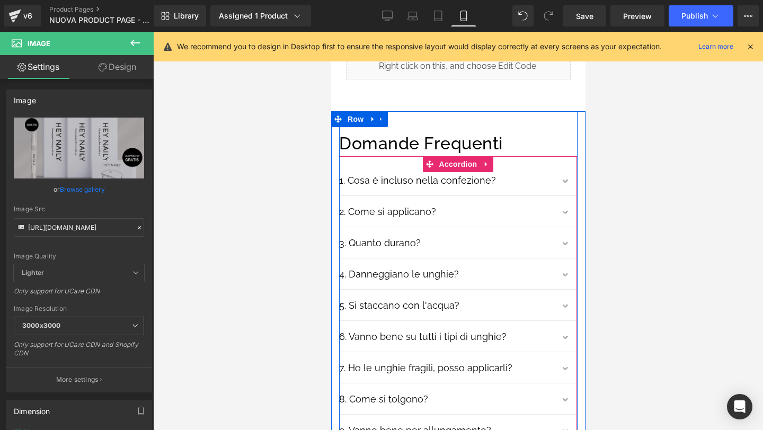
click at [561, 169] on button "button" at bounding box center [565, 182] width 21 height 26
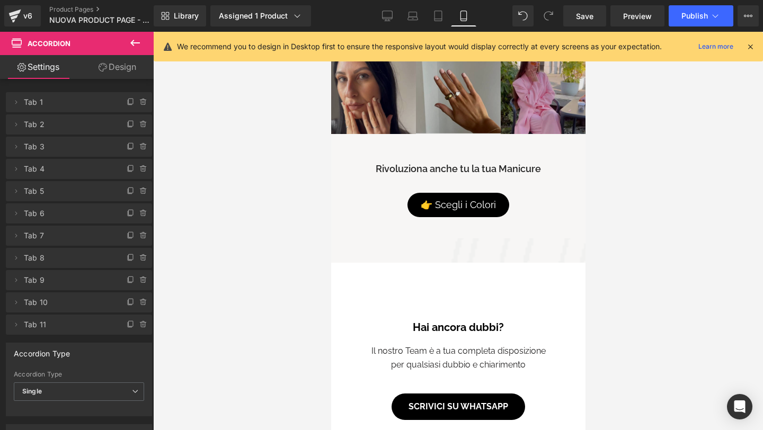
scroll to position [6320, 0]
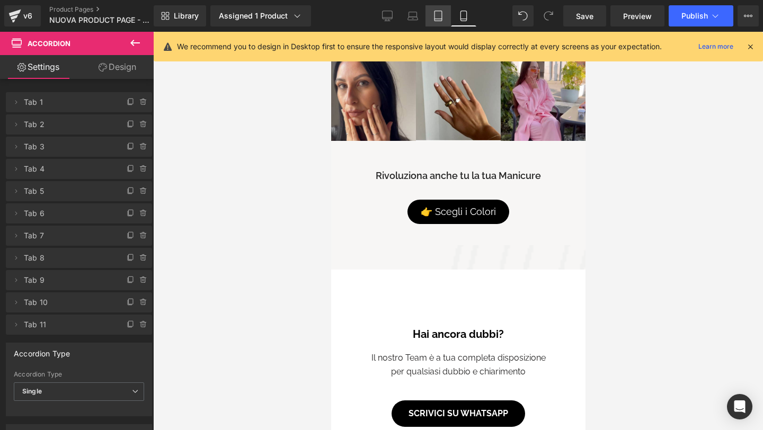
click at [438, 16] on icon at bounding box center [438, 16] width 11 height 11
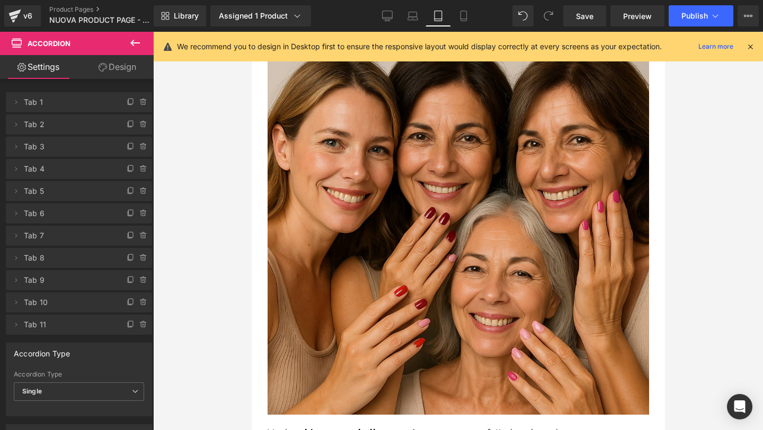
scroll to position [0, 0]
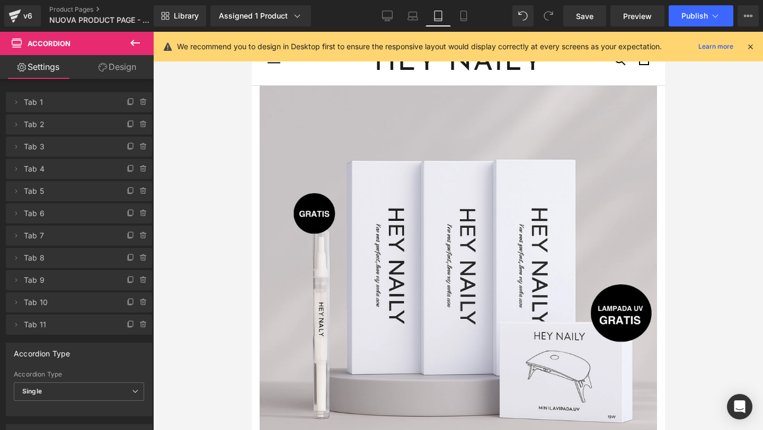
click at [752, 48] on icon at bounding box center [750, 47] width 10 height 10
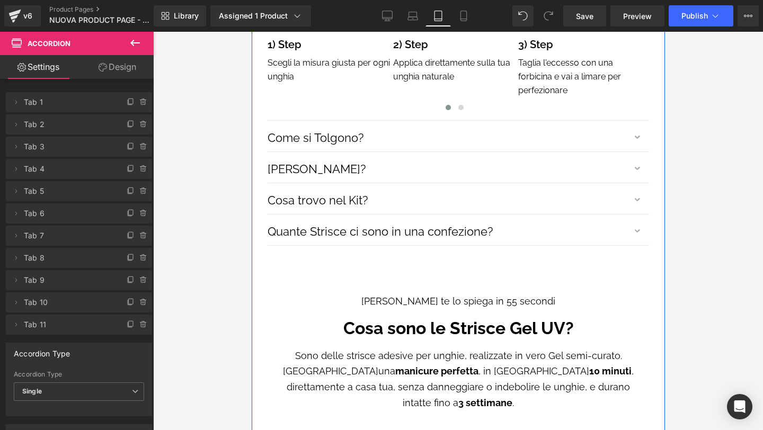
scroll to position [1269, 0]
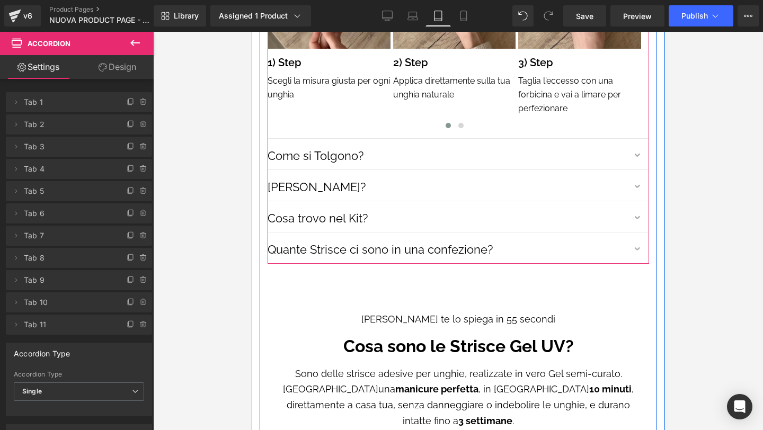
click at [633, 216] on button "button" at bounding box center [637, 219] width 21 height 26
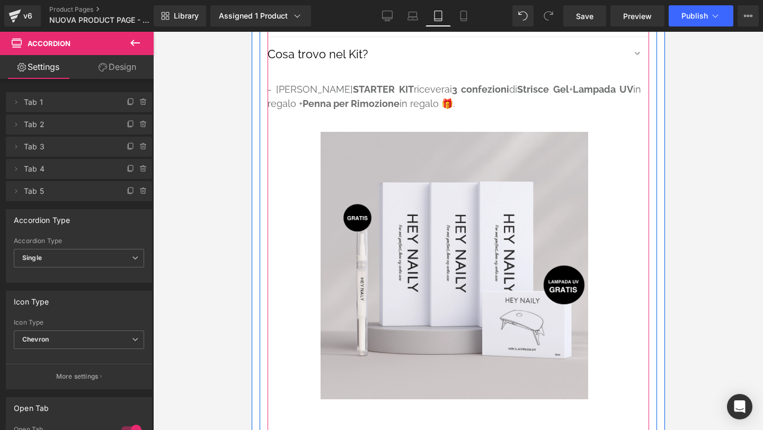
scroll to position [1221, 0]
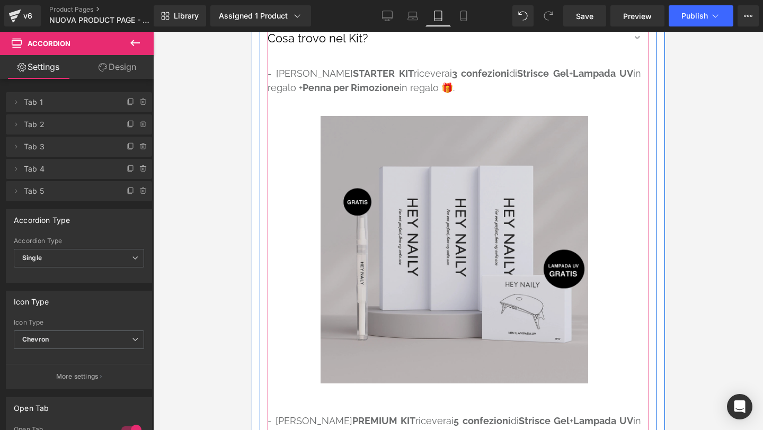
click at [457, 183] on img at bounding box center [453, 249] width 267 height 267
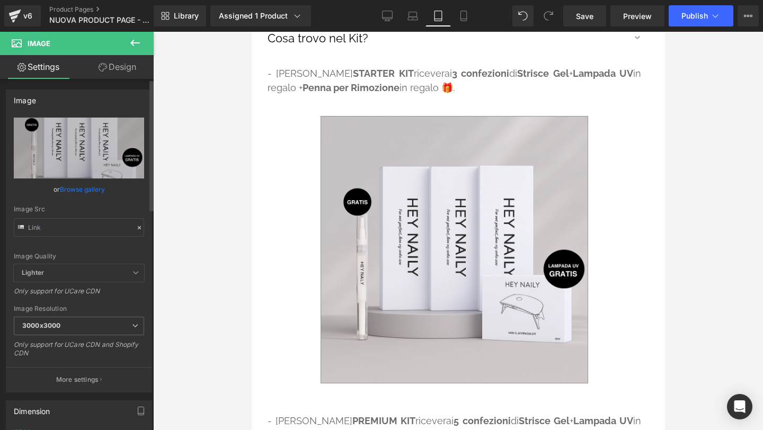
click at [136, 227] on icon at bounding box center [139, 227] width 7 height 7
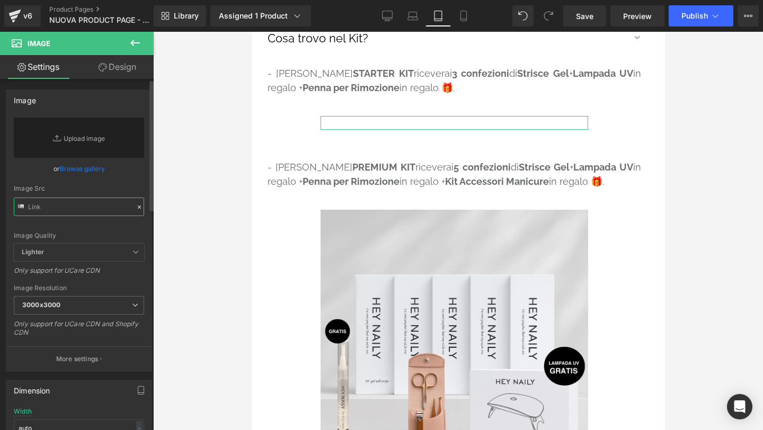
click at [93, 204] on input "text" at bounding box center [79, 207] width 130 height 19
paste input "https://cdn.shopify.com/s/files/1/0767/3495/5860/files/chatgptfotoprodotto-star…"
type input "https://cdn.shopify.com/s/files/1/0767/3495/5860/files/chatgptfotoprodotto-star…"
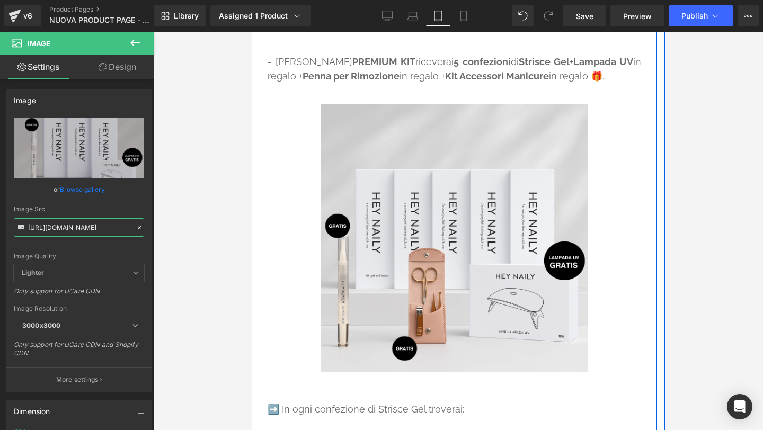
scroll to position [1589, 0]
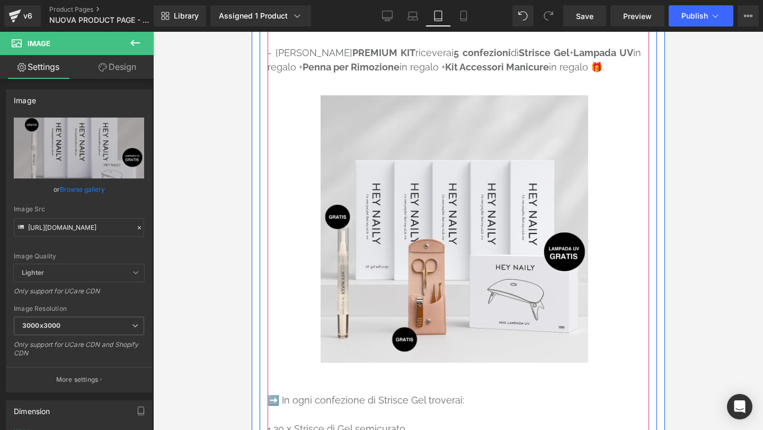
click at [407, 286] on img at bounding box center [453, 228] width 267 height 267
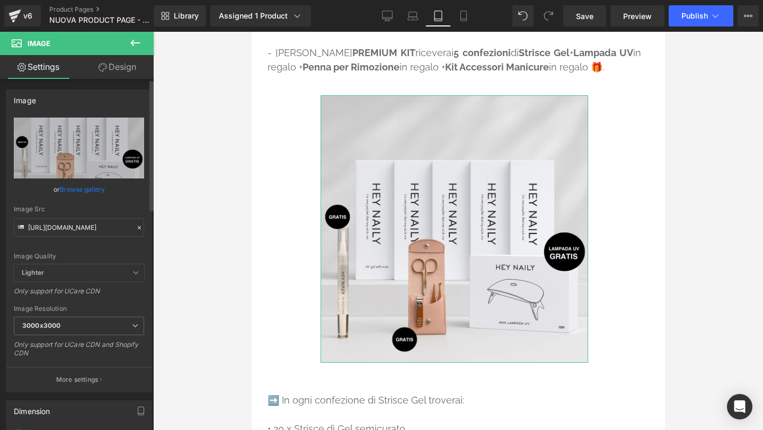
click at [136, 225] on icon at bounding box center [139, 227] width 7 height 7
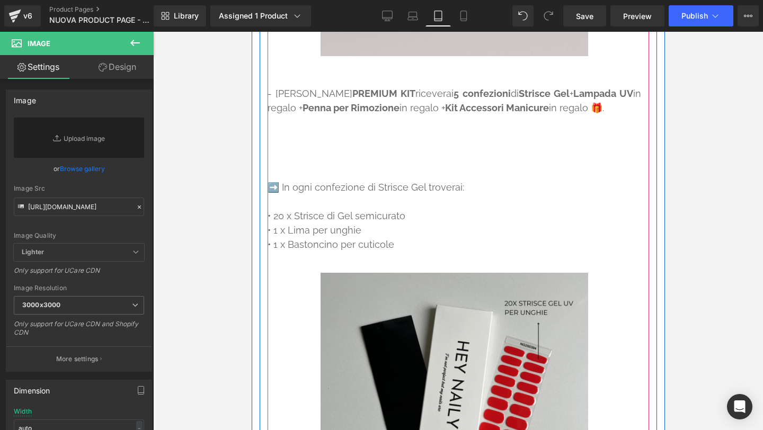
scroll to position [1538, 0]
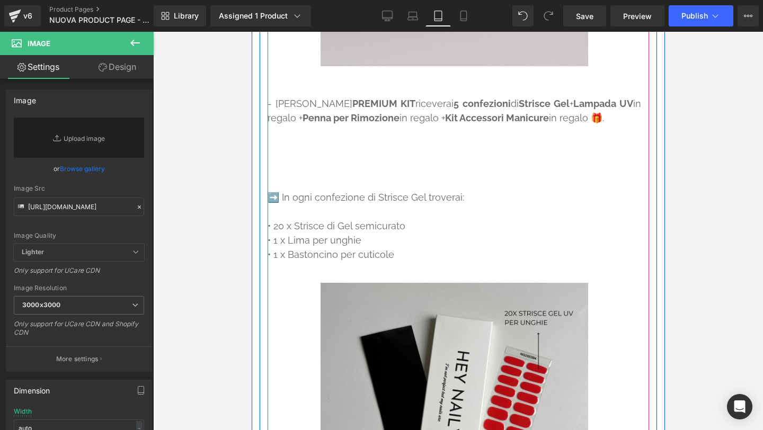
click at [449, 139] on article "- Nello STARTER KIT riceverai 3 confezioni di Strisce Gel + Lampada UV in regal…" at bounding box center [457, 153] width 381 height 836
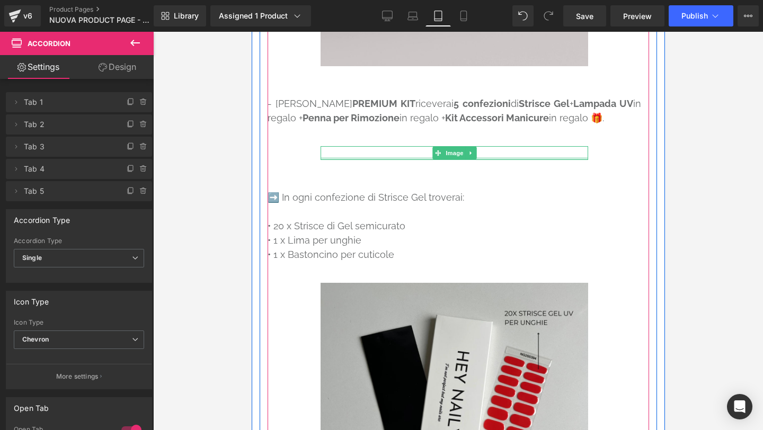
click at [368, 157] on div at bounding box center [453, 158] width 267 height 3
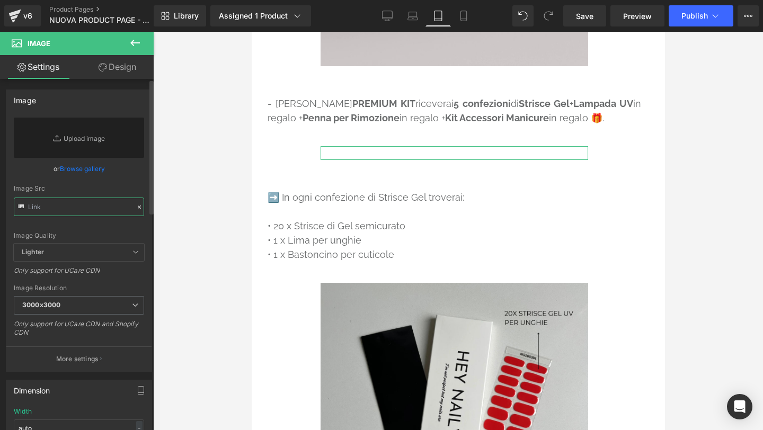
click at [90, 205] on input "text" at bounding box center [79, 207] width 130 height 19
paste input "https://cdn.shopify.com/s/files/1/0767/3495/5860/files/chatgptfotoprodotto-star…"
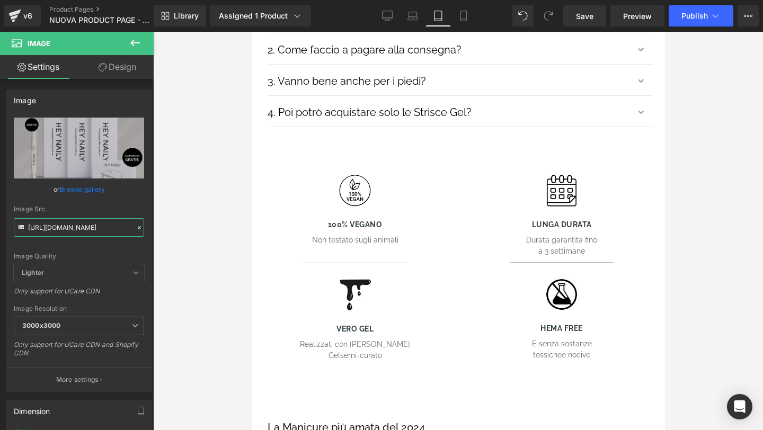
scroll to position [3019, 0]
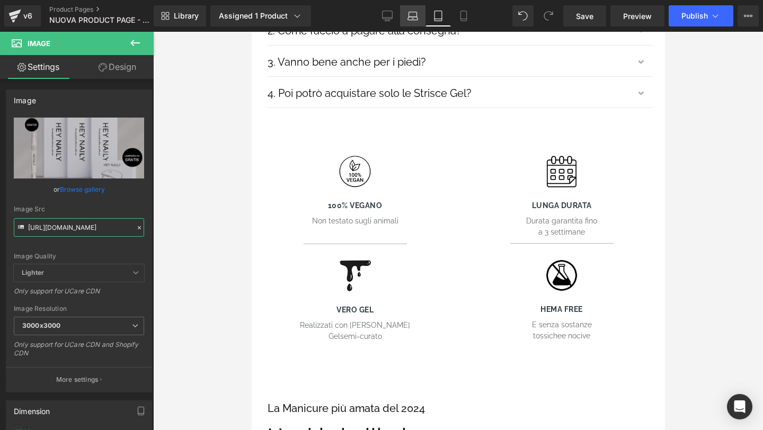
type input "https://cdn.shopify.com/s/files/1/0767/3495/5860/files/chatgptfotoprodotto-star…"
click at [416, 13] on icon at bounding box center [412, 16] width 11 height 11
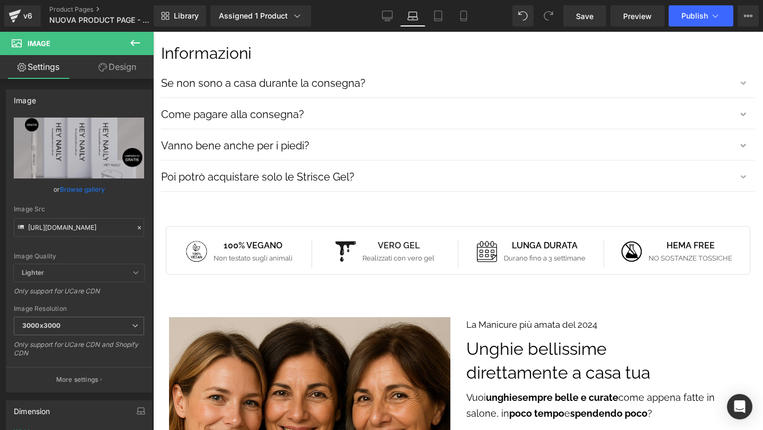
scroll to position [1375, 0]
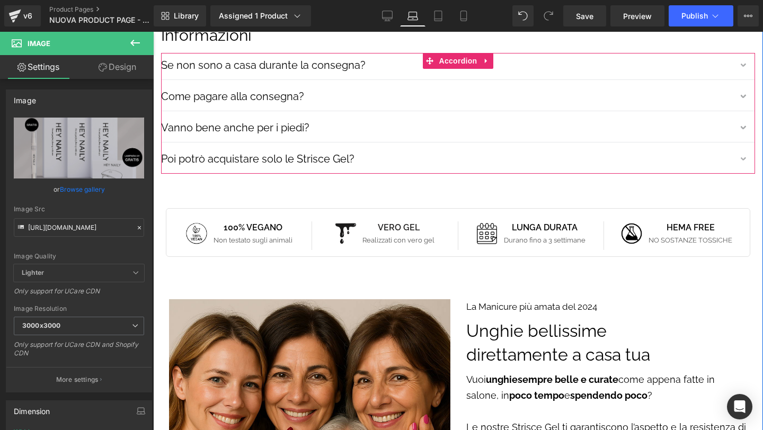
click at [741, 93] on button "button" at bounding box center [744, 97] width 21 height 26
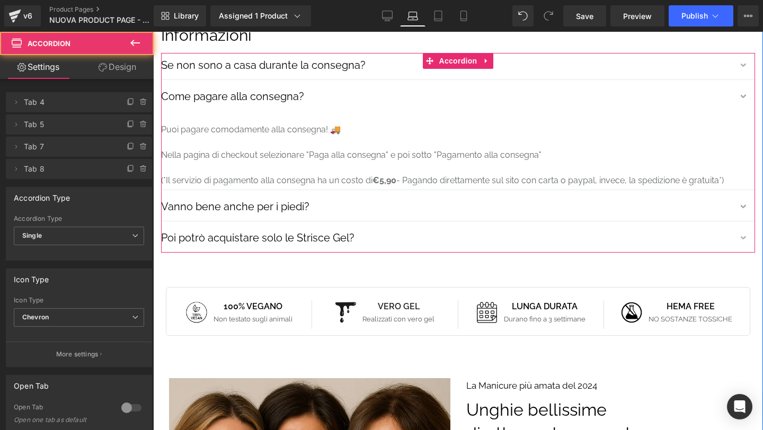
click at [741, 93] on button "button" at bounding box center [744, 97] width 21 height 26
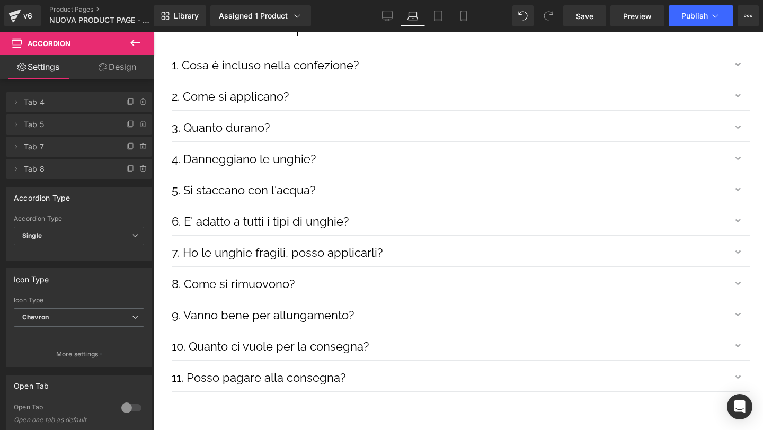
scroll to position [4519, 0]
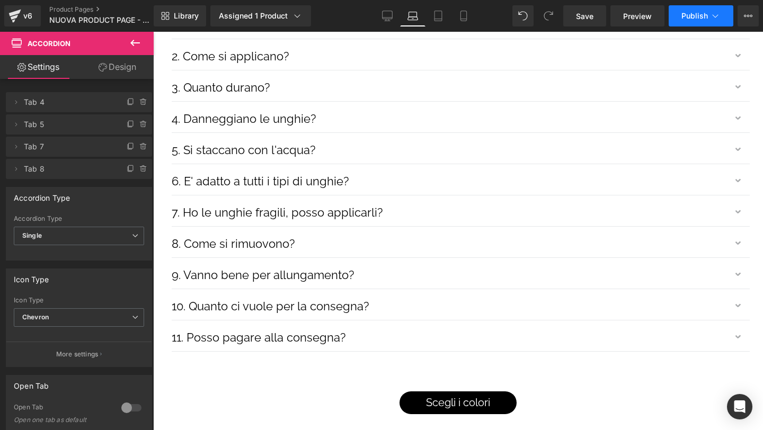
click at [696, 14] on span "Publish" at bounding box center [694, 16] width 26 height 8
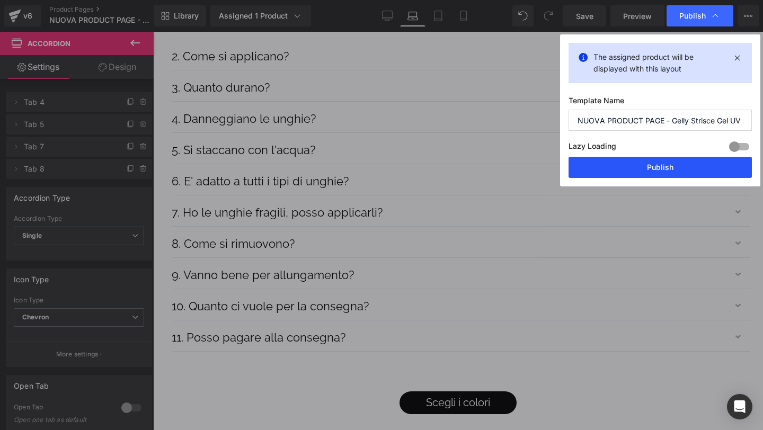
drag, startPoint x: 611, startPoint y: 162, endPoint x: 428, endPoint y: 114, distance: 188.3
click at [611, 162] on button "Publish" at bounding box center [659, 167] width 183 height 21
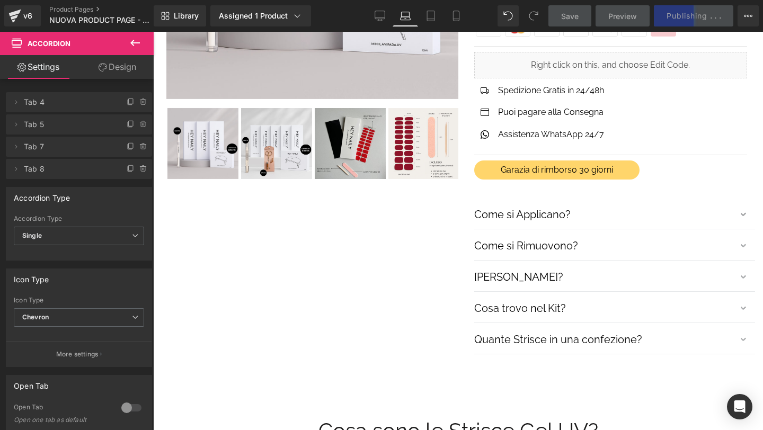
scroll to position [0, 0]
